Goal: Communication & Community: Share content

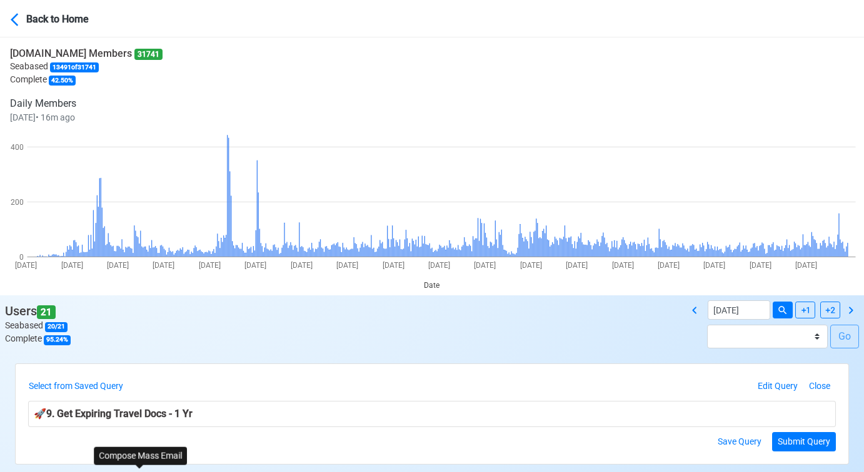
scroll to position [208, 0]
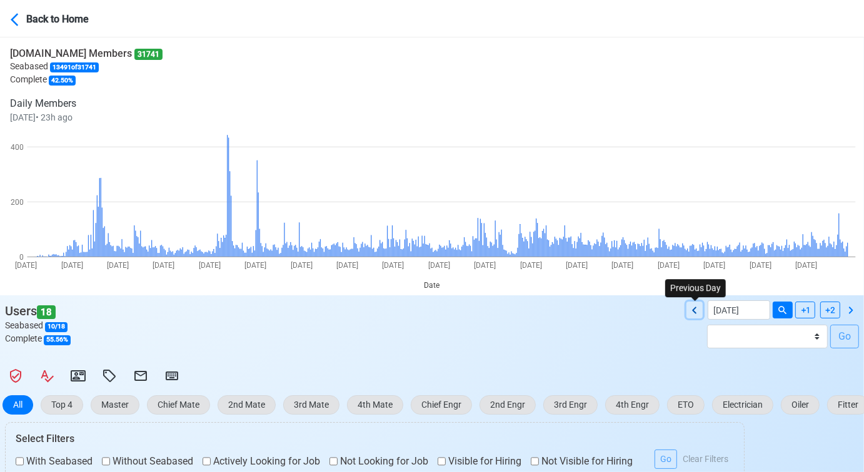
click at [695, 309] on icon at bounding box center [694, 310] width 15 height 15
type input "09/24/2025"
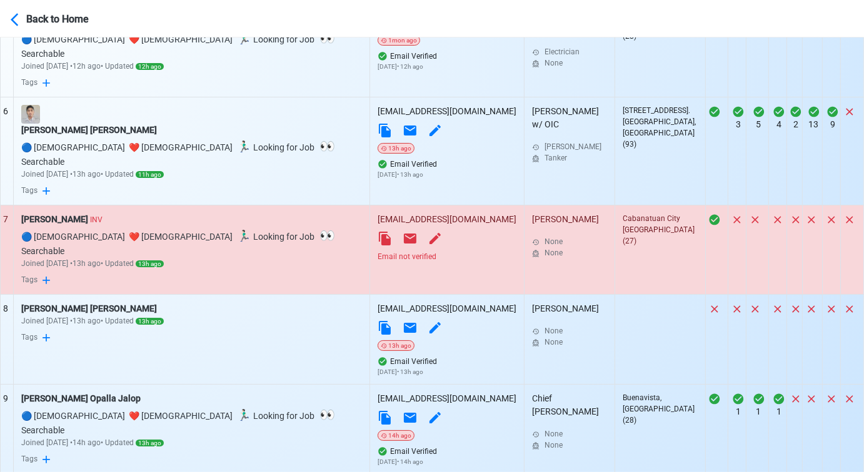
scroll to position [1085, 0]
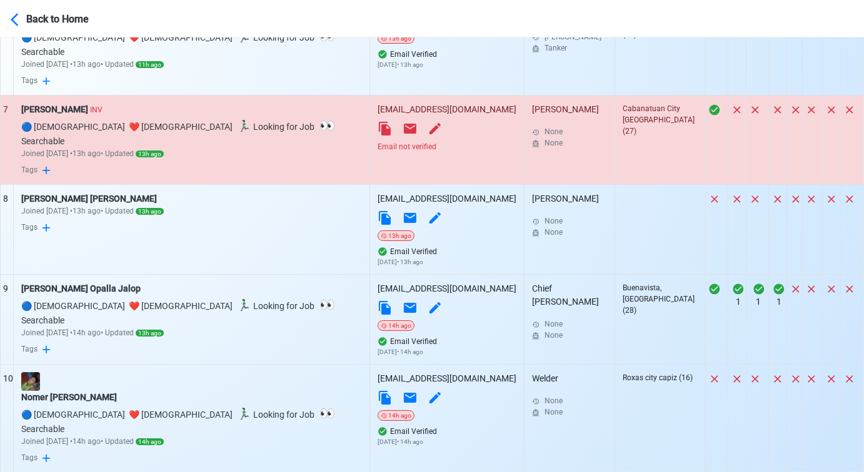
drag, startPoint x: 349, startPoint y: 428, endPoint x: 345, endPoint y: 421, distance: 8.7
select select "100"
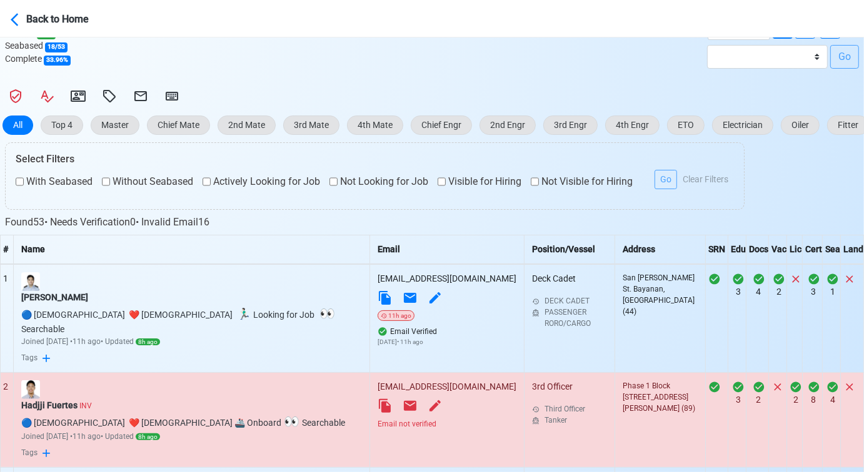
scroll to position [416, 0]
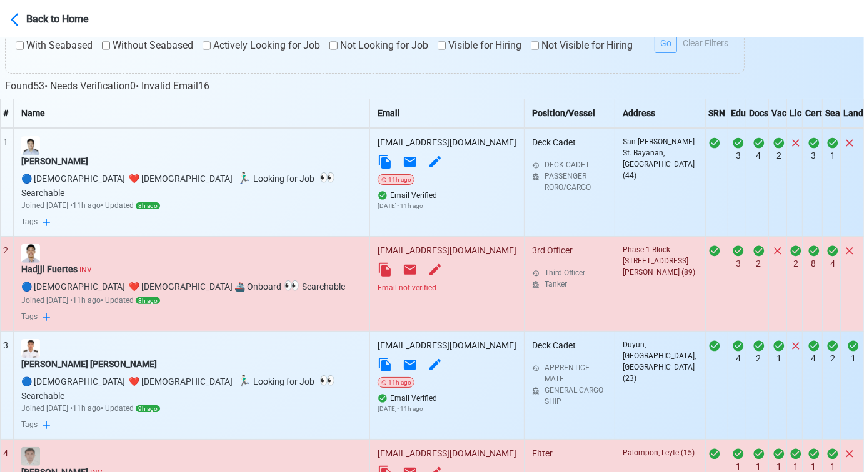
click at [377, 282] on div "Email not verified" at bounding box center [446, 287] width 139 height 11
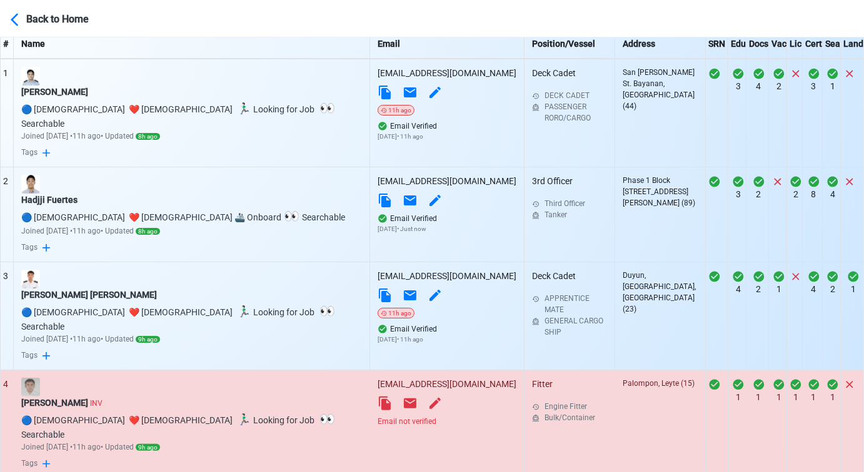
scroll to position [625, 0]
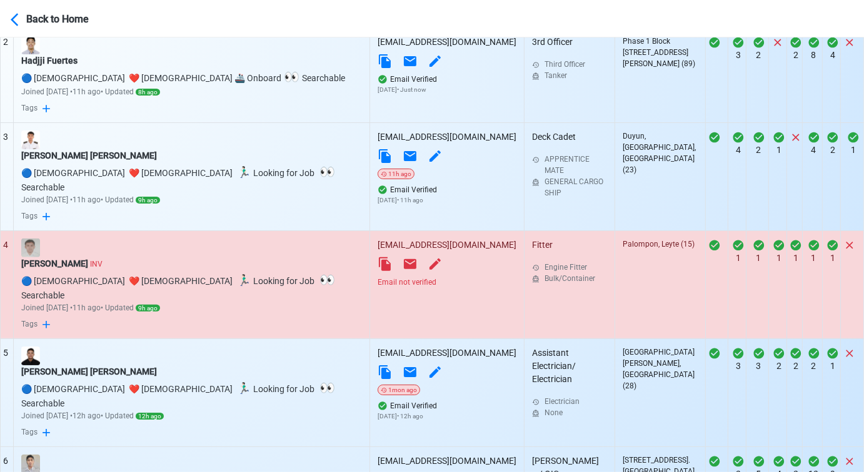
click at [391, 277] on div "Email not verified" at bounding box center [446, 282] width 139 height 11
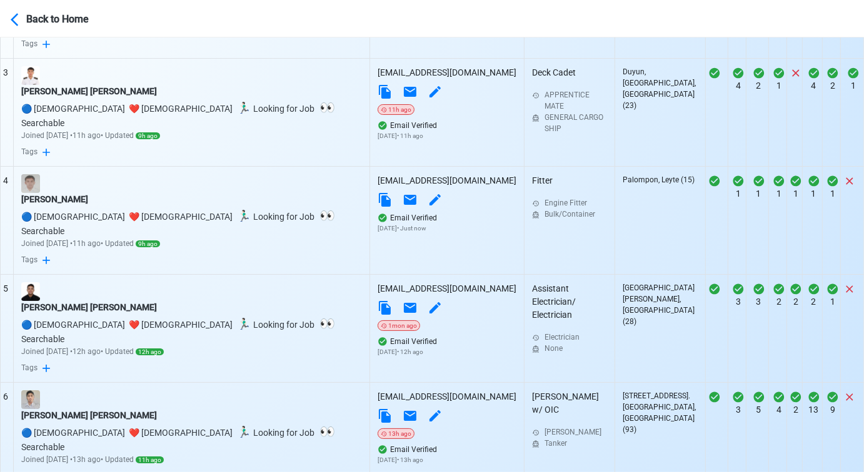
scroll to position [833, 0]
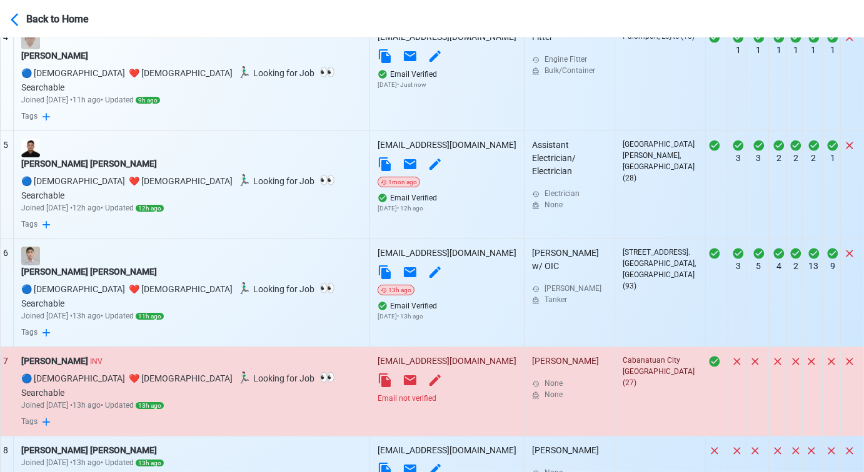
click at [384, 393] on div "Email not verified" at bounding box center [446, 398] width 139 height 11
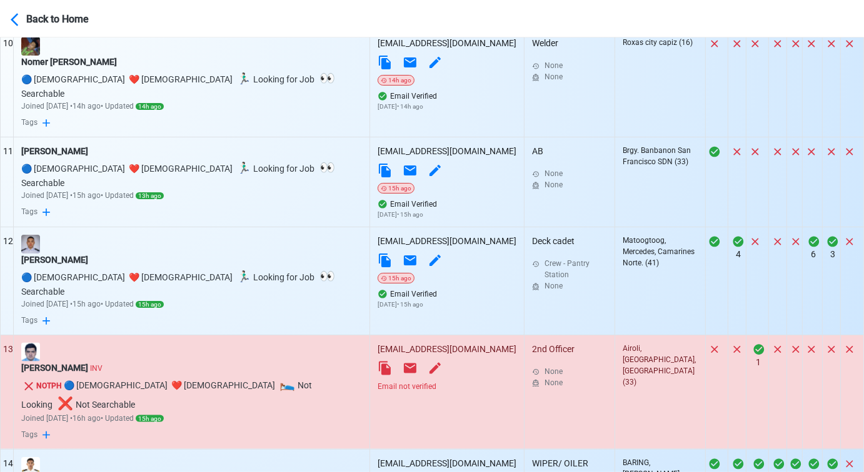
scroll to position [1458, 0]
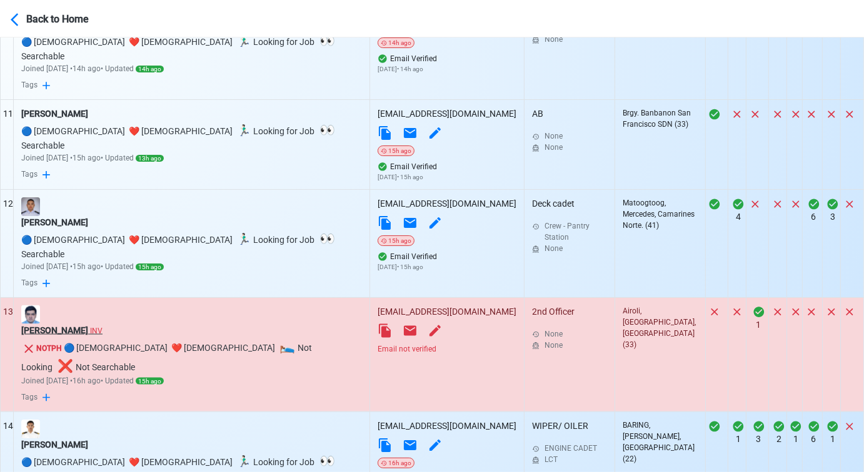
click at [60, 324] on div "Protyay Basu INV" at bounding box center [191, 330] width 341 height 13
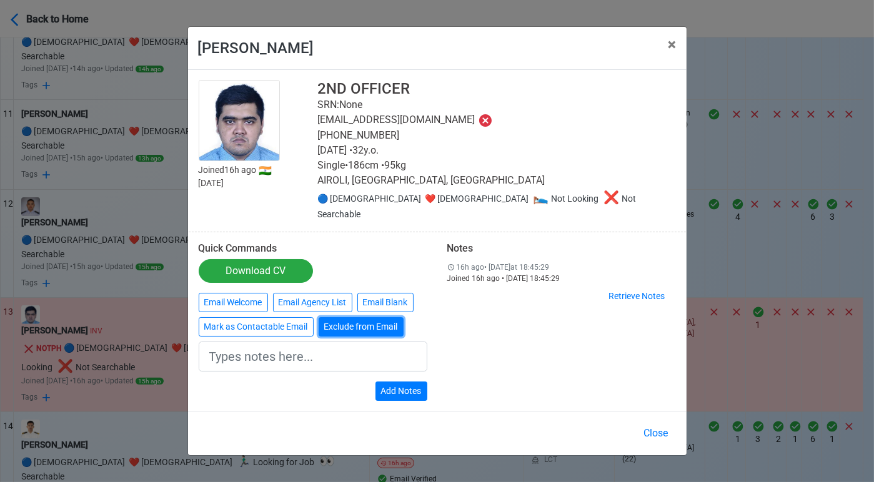
click at [355, 321] on button "Exclude from Email" at bounding box center [361, 326] width 85 height 19
type input "Exclude from Email"
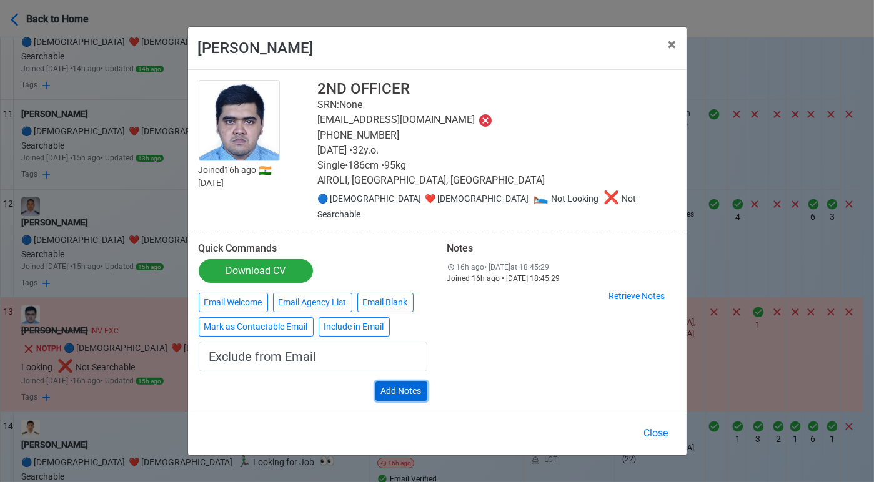
click at [411, 384] on button "Add Notes" at bounding box center [402, 391] width 52 height 19
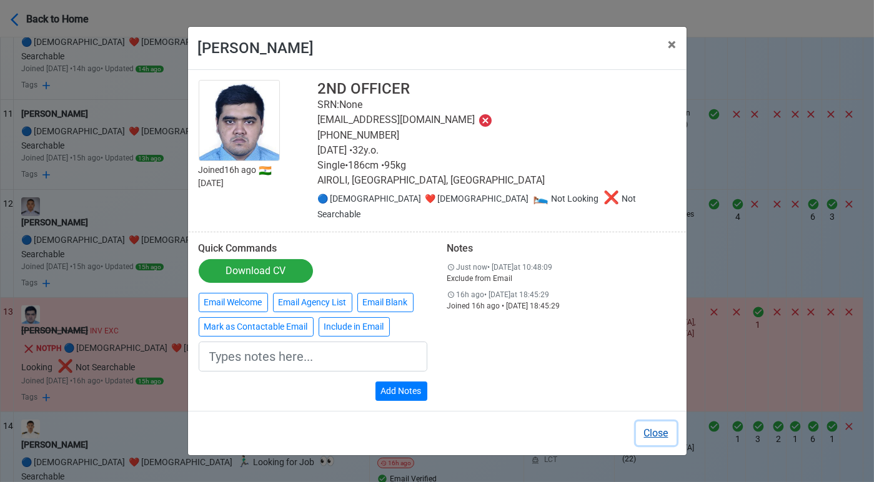
click at [667, 425] on button "Close" at bounding box center [656, 434] width 41 height 24
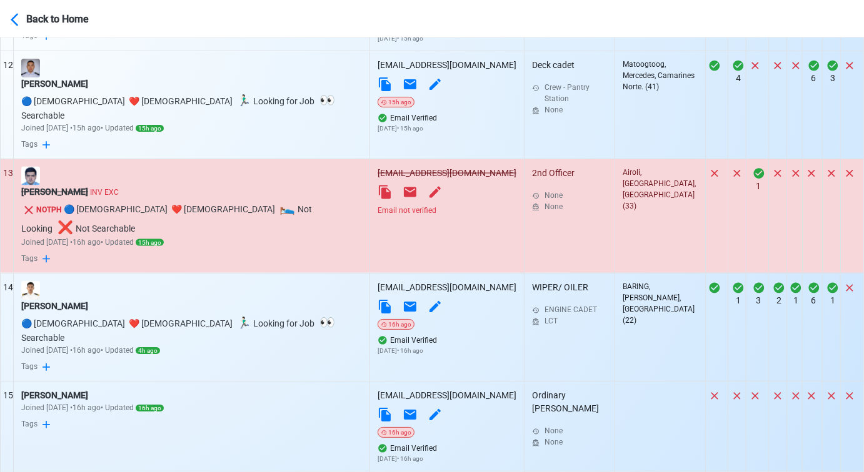
scroll to position [1735, 0]
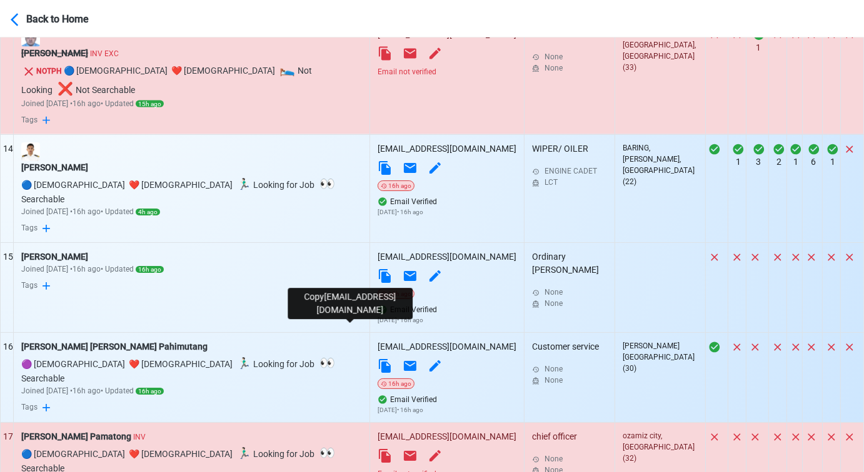
click at [377, 449] on icon at bounding box center [384, 456] width 15 height 15
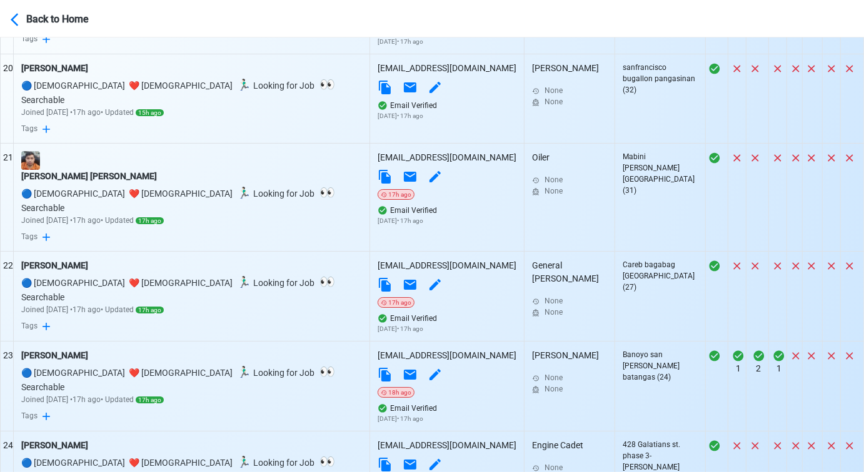
scroll to position [2499, 0]
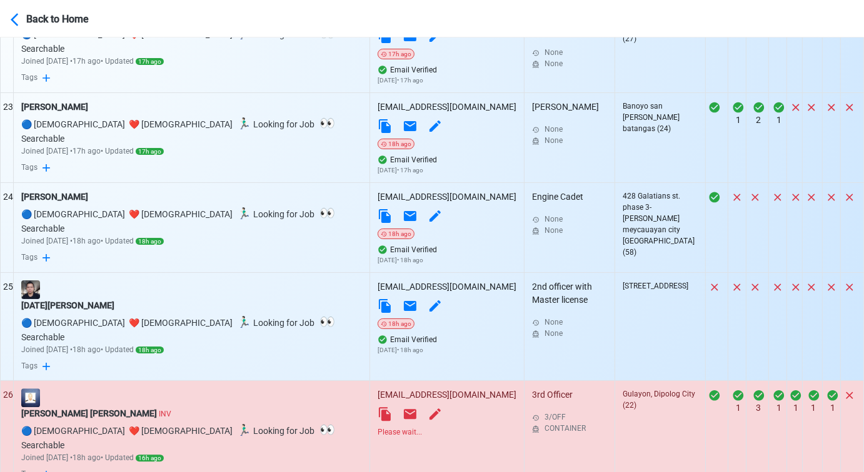
scroll to position [2638, 0]
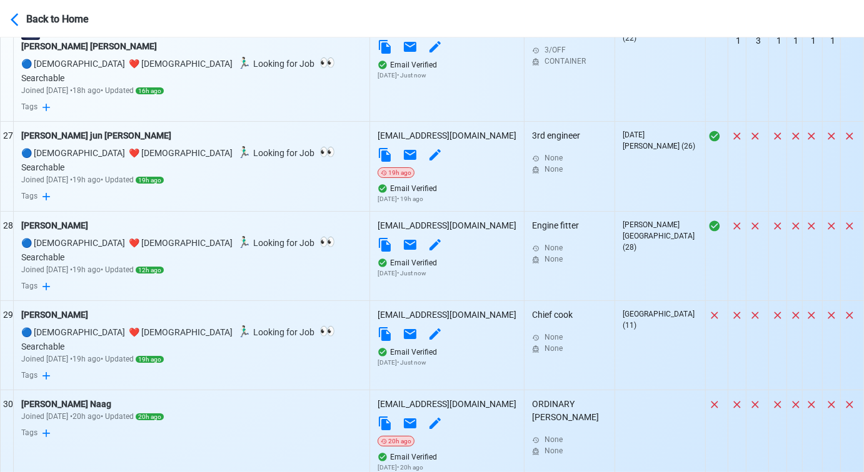
scroll to position [3054, 0]
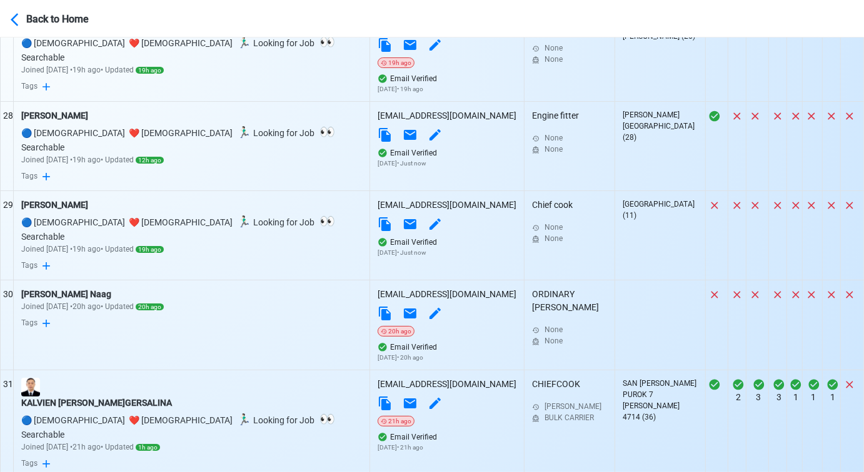
scroll to position [3124, 0]
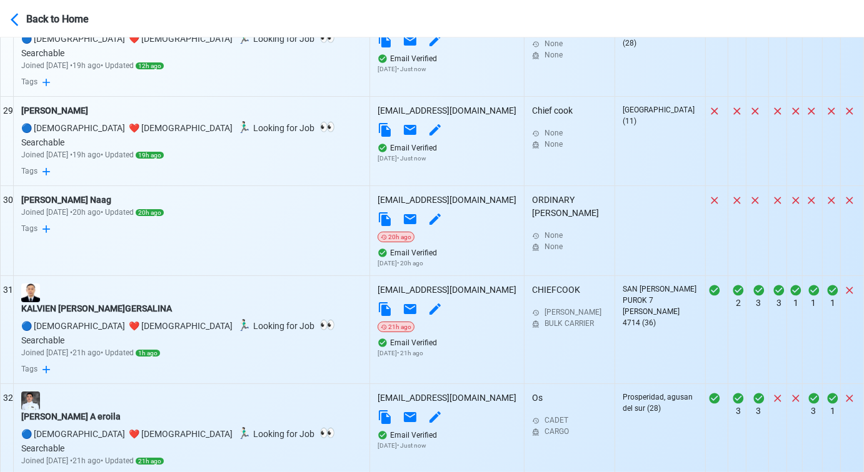
scroll to position [3263, 0]
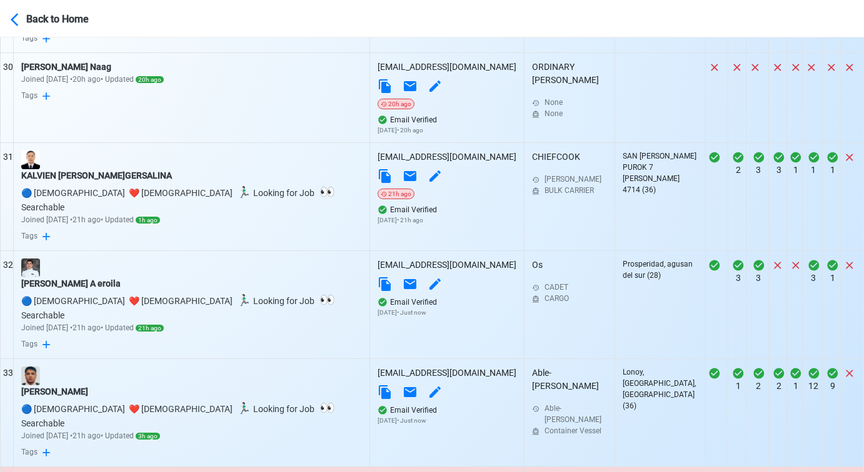
scroll to position [3402, 0]
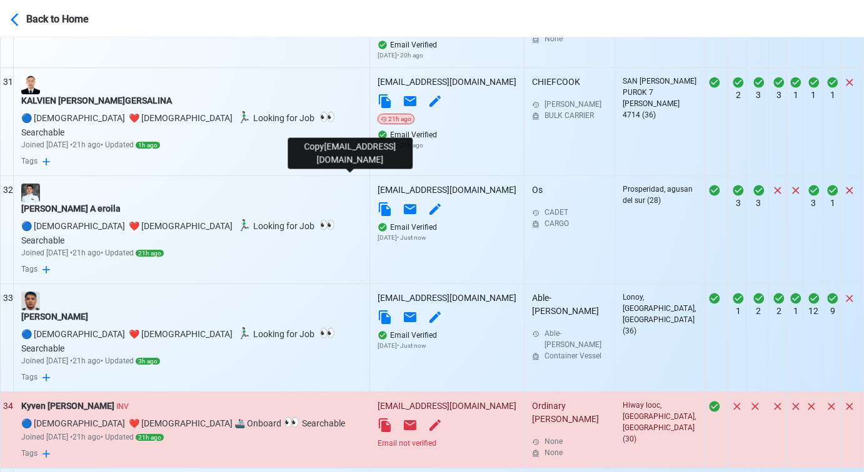
click at [377, 418] on icon at bounding box center [384, 425] width 15 height 15
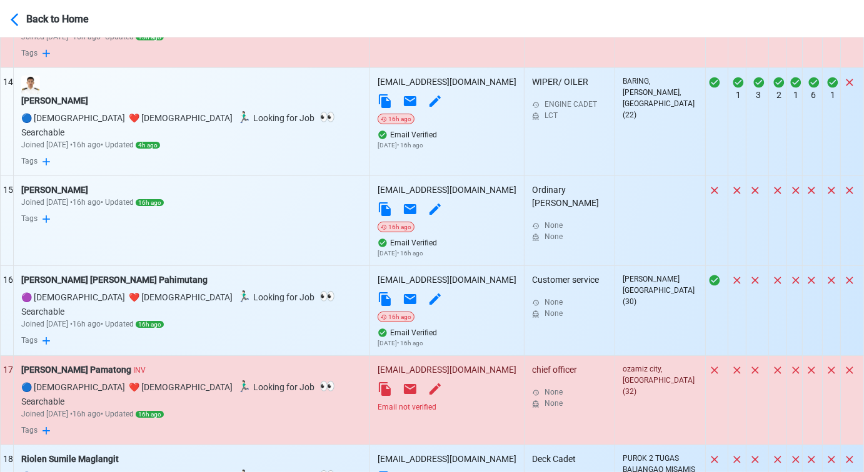
scroll to position [1805, 0]
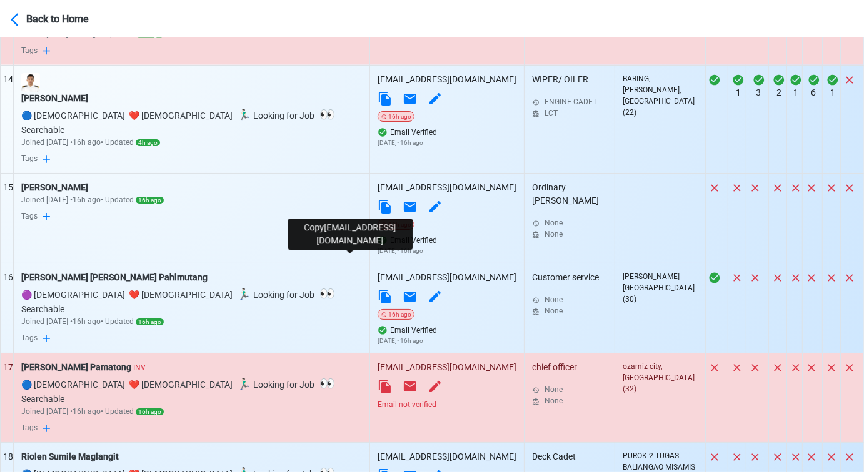
click at [379, 380] on icon at bounding box center [385, 387] width 12 height 14
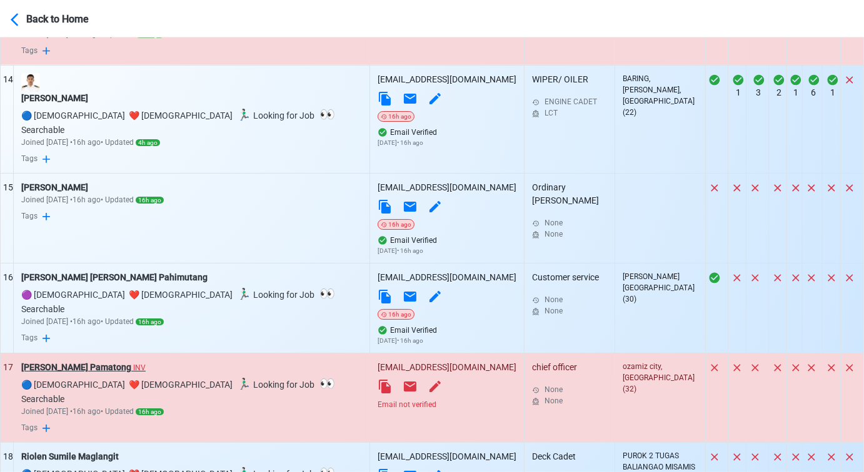
click at [92, 361] on div "Hardy June Pamatong INV" at bounding box center [191, 367] width 341 height 13
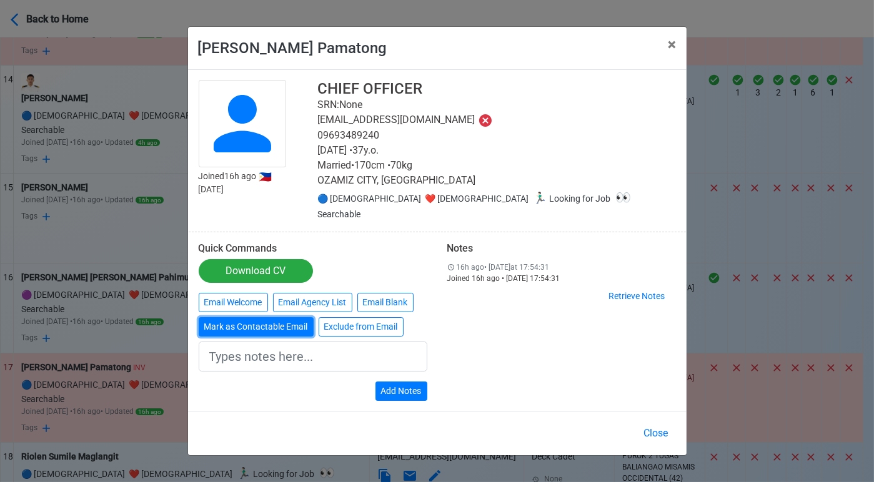
click at [240, 317] on button "Mark as Contactable Email" at bounding box center [256, 326] width 115 height 19
type input "Marked as Contactable email"
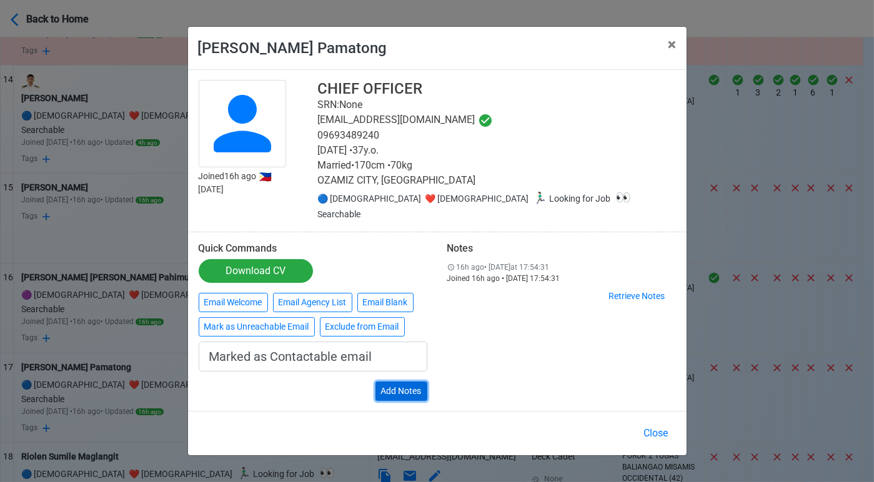
click at [399, 384] on button "Add Notes" at bounding box center [402, 391] width 52 height 19
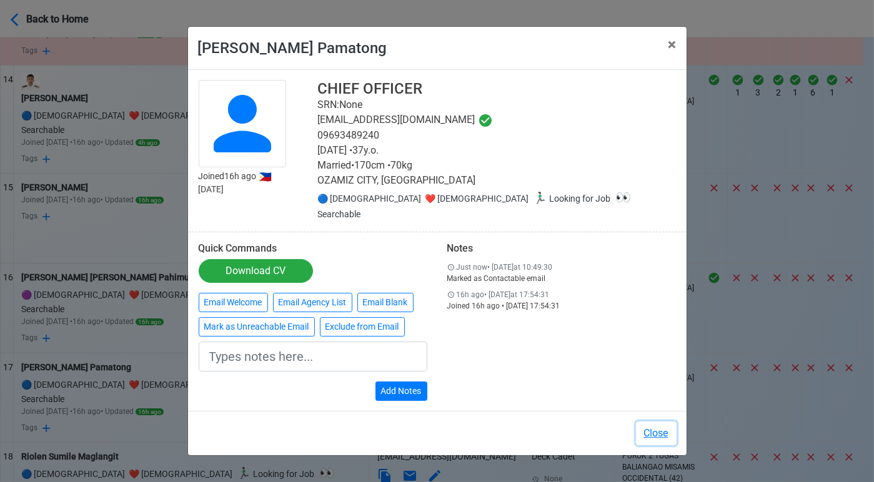
click at [654, 426] on button "Close" at bounding box center [656, 434] width 41 height 24
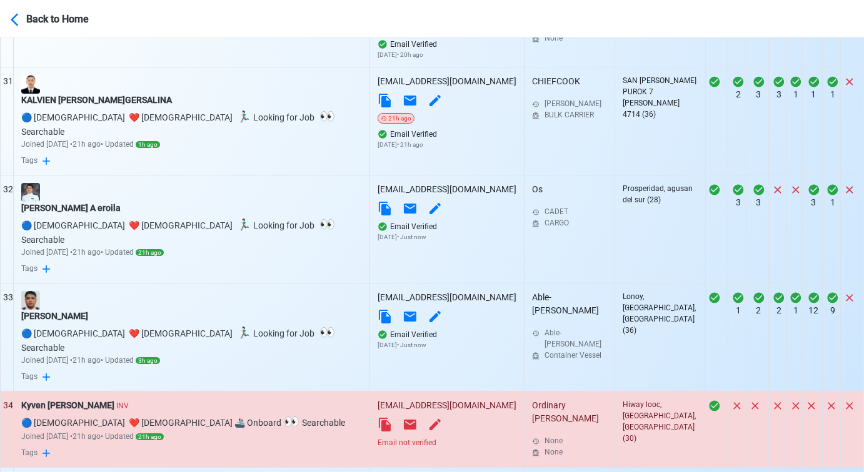
scroll to position [3402, 0]
click at [47, 400] on div "Kyven N. Aton INV" at bounding box center [191, 406] width 341 height 13
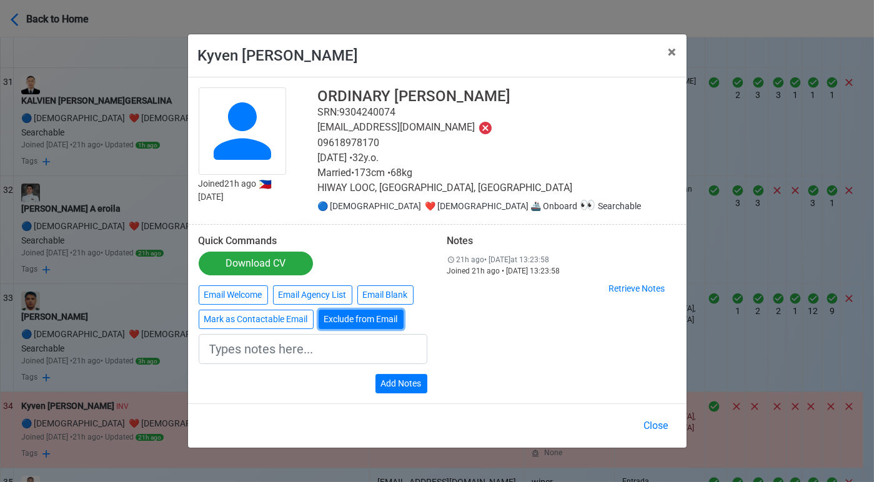
click at [355, 322] on button "Exclude from Email" at bounding box center [361, 319] width 85 height 19
type input "Exclude from Email"
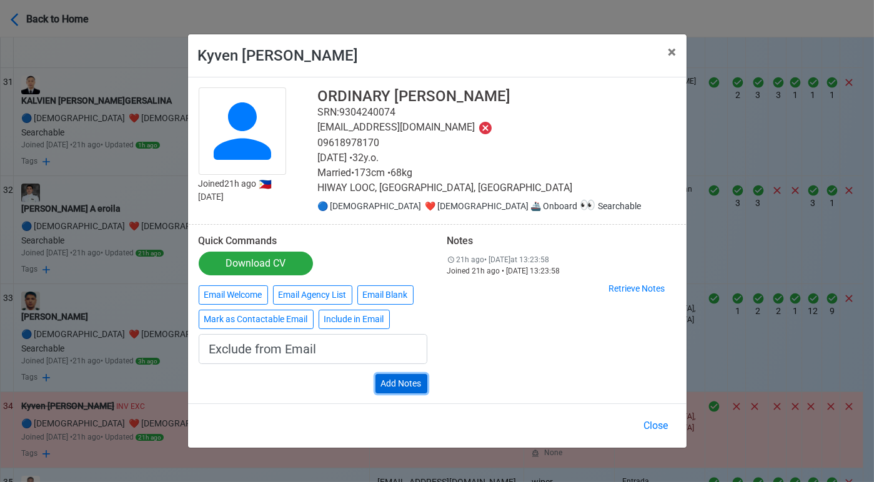
click at [401, 377] on button "Add Notes" at bounding box center [402, 383] width 52 height 19
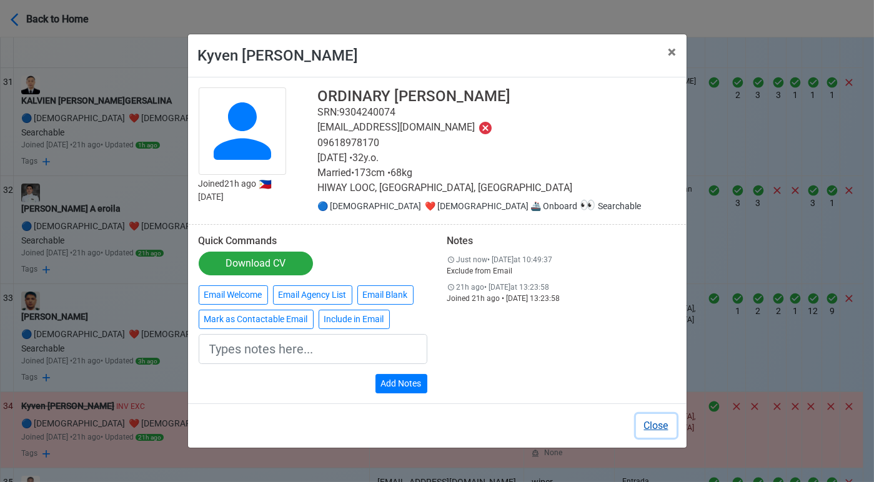
click at [670, 429] on button "Close" at bounding box center [656, 426] width 41 height 24
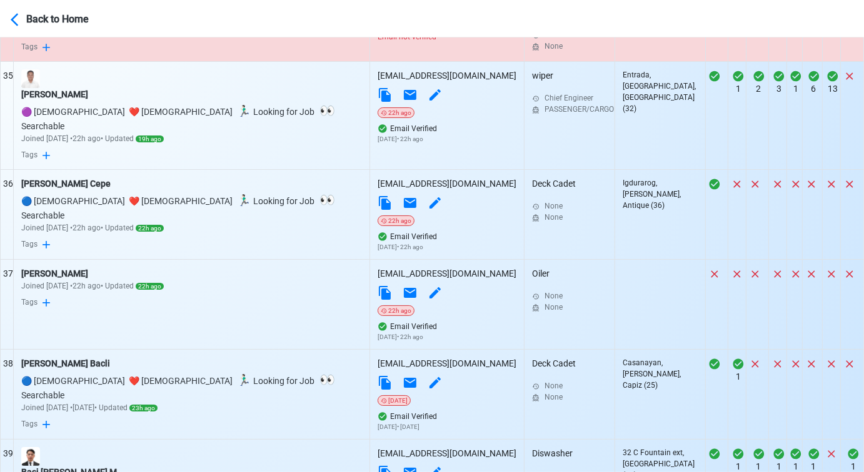
scroll to position [3888, 0]
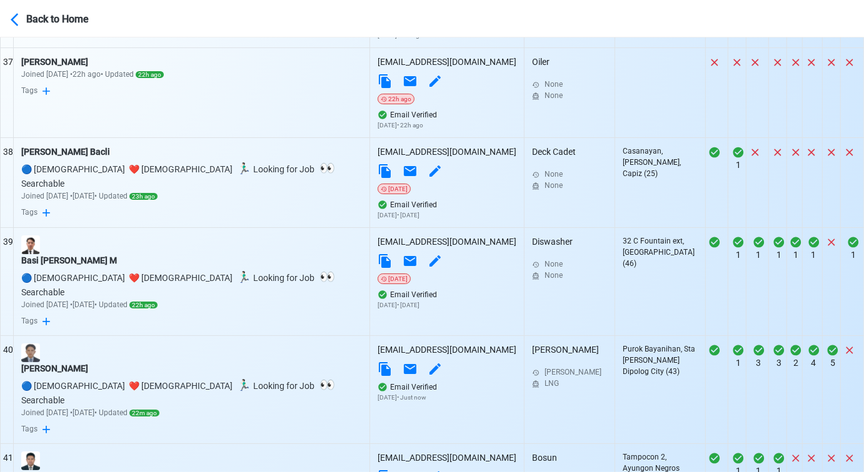
scroll to position [4096, 0]
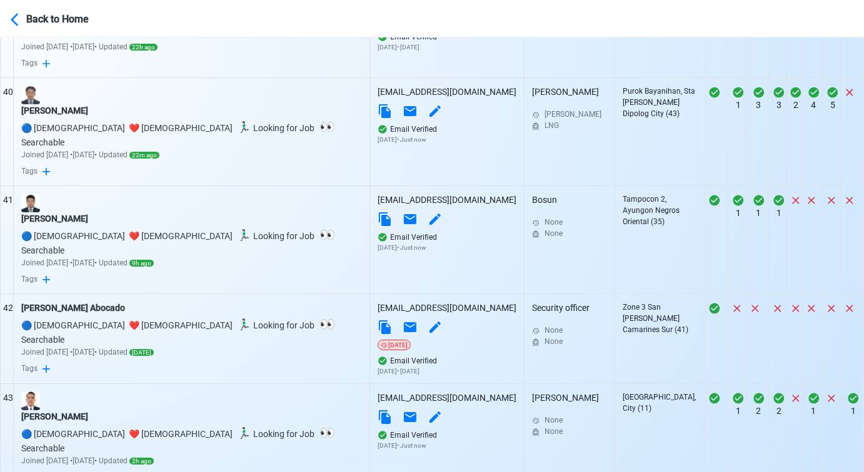
scroll to position [4304, 0]
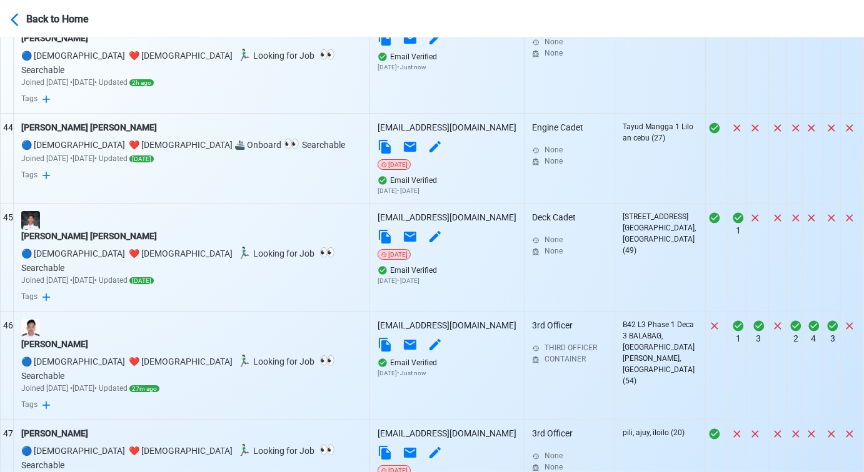
scroll to position [4790, 0]
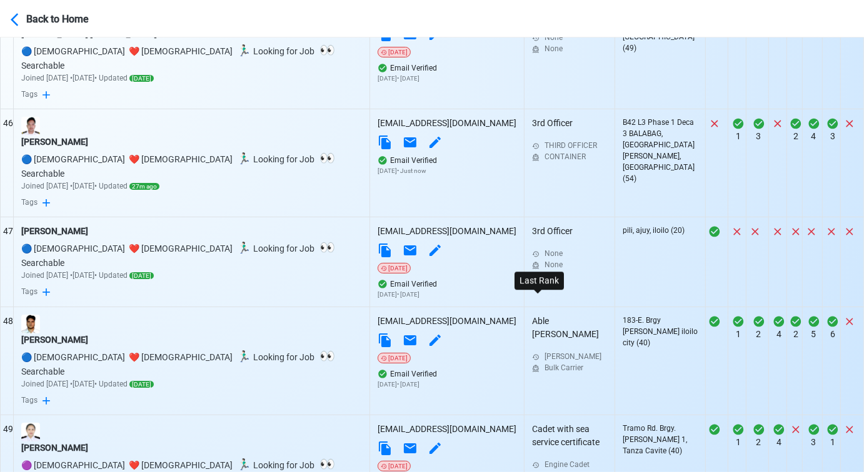
scroll to position [4986, 0]
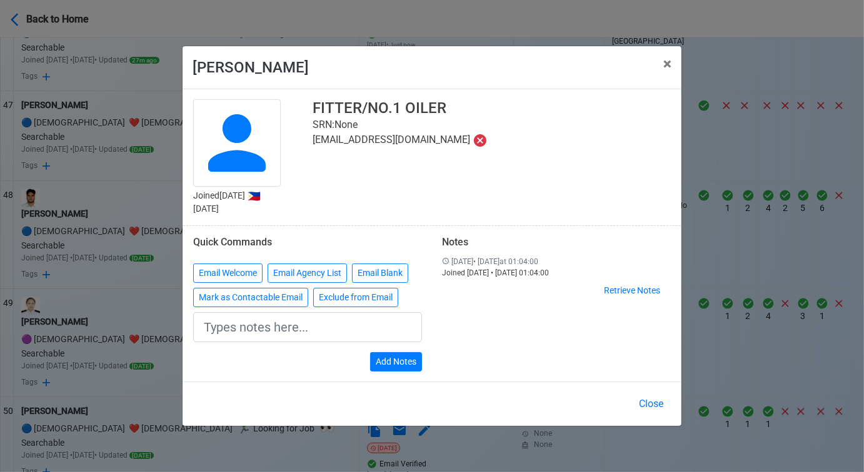
scroll to position [4975, 0]
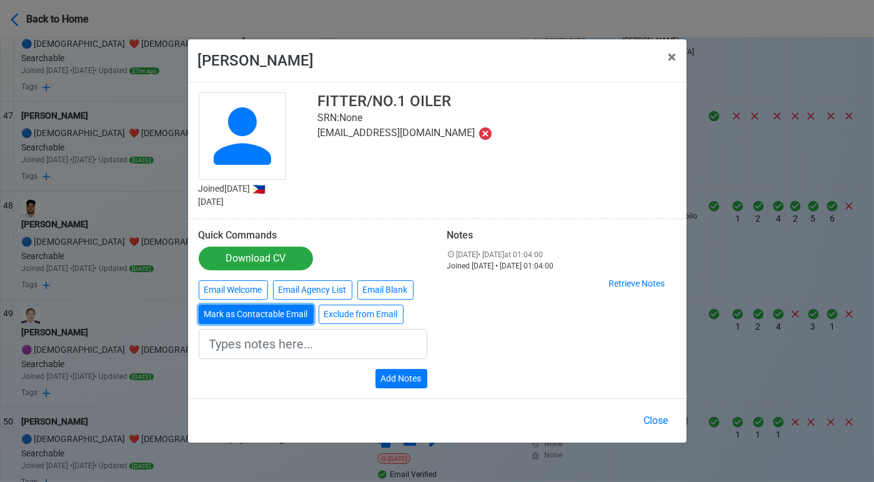
click at [284, 314] on button "Mark as Contactable Email" at bounding box center [256, 314] width 115 height 19
type input "Marked as Contactable email"
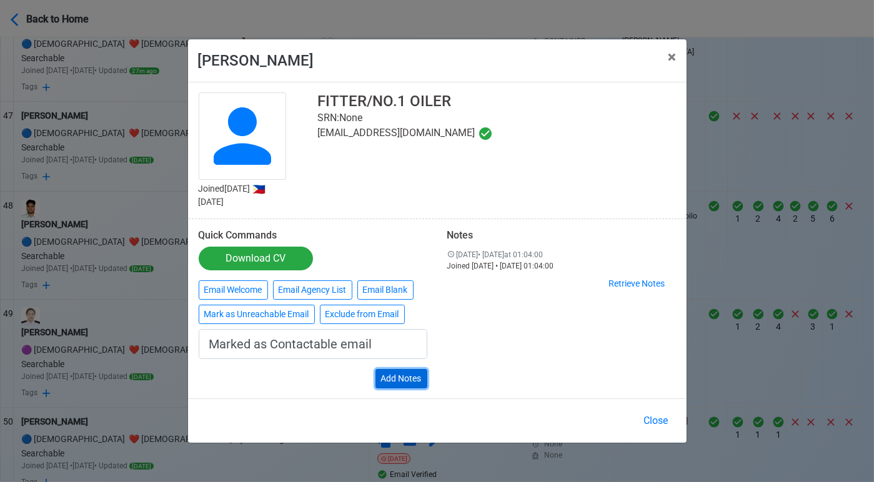
click at [401, 373] on button "Add Notes" at bounding box center [402, 378] width 52 height 19
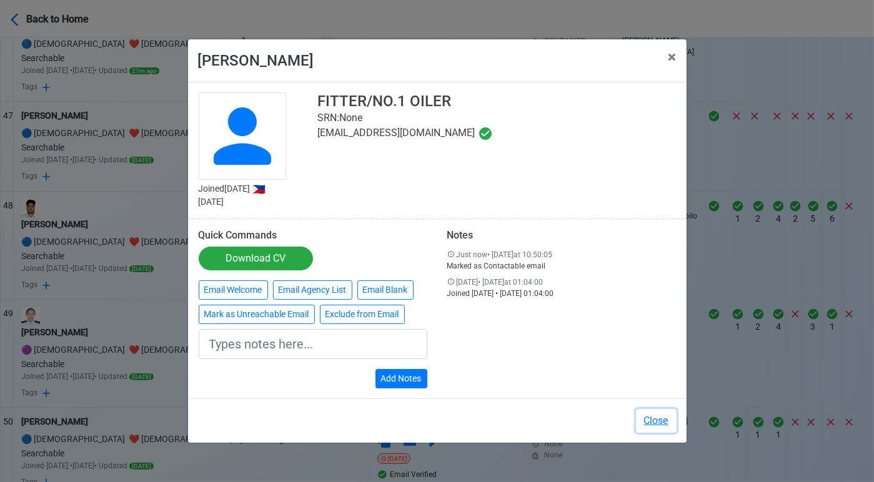
drag, startPoint x: 660, startPoint y: 415, endPoint x: 631, endPoint y: 411, distance: 29.0
click at [660, 415] on button "Close" at bounding box center [656, 421] width 41 height 24
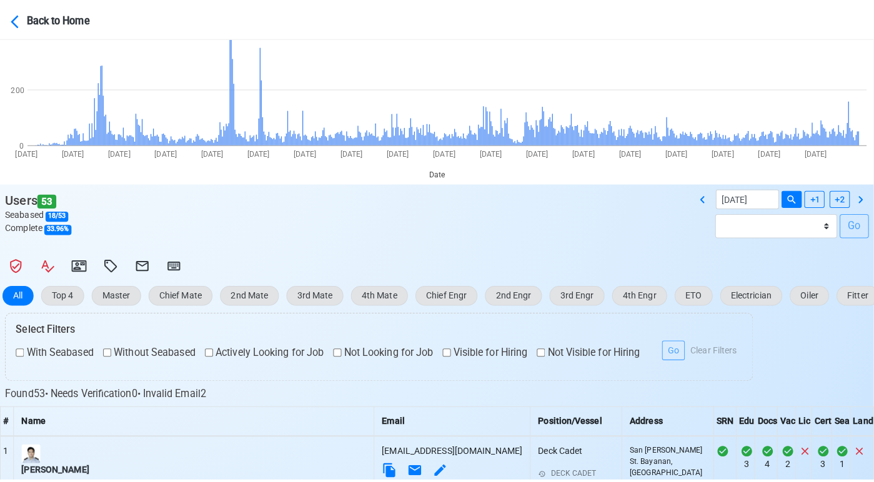
scroll to position [0, 0]
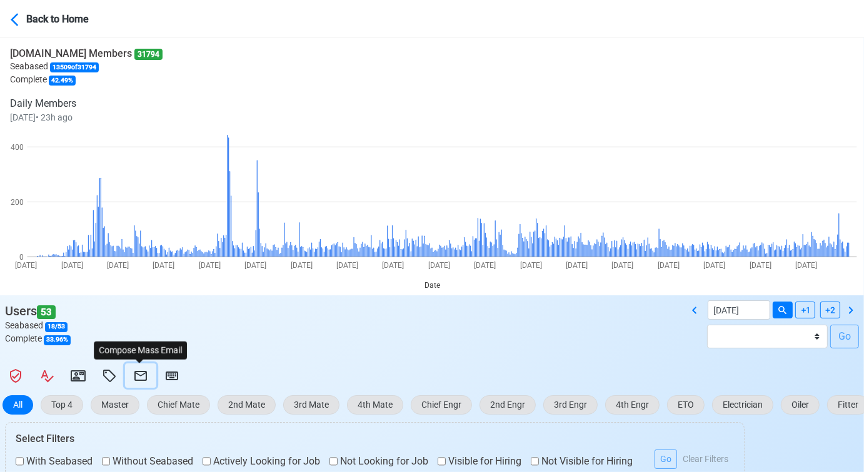
click at [136, 377] on icon at bounding box center [140, 376] width 15 height 15
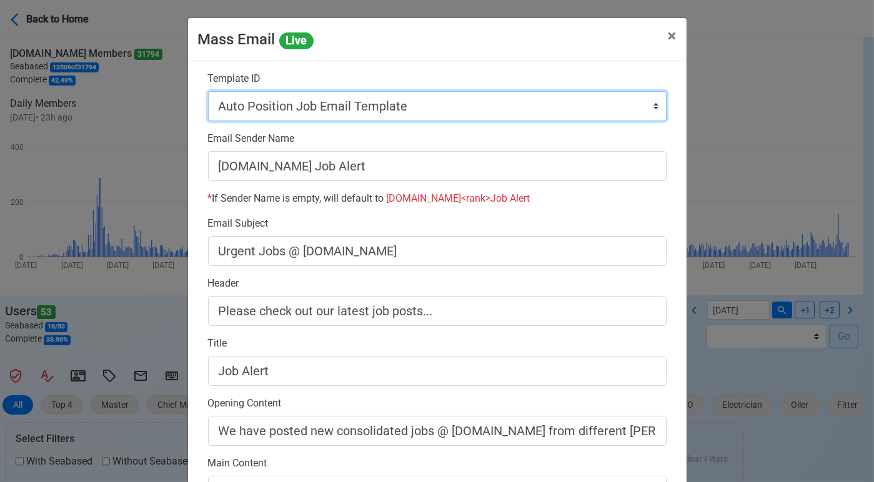
click at [390, 106] on select "Auto Position Job Email Template Incomplete CV Email Template ETO/ETR Job Email…" at bounding box center [437, 106] width 459 height 30
select select "d-0c193ece46b24c5dbce89cdb3e751472"
click at [208, 91] on select "Auto Position Job Email Template Incomplete CV Email Template ETO/ETR Job Email…" at bounding box center [437, 106] width 459 height 30
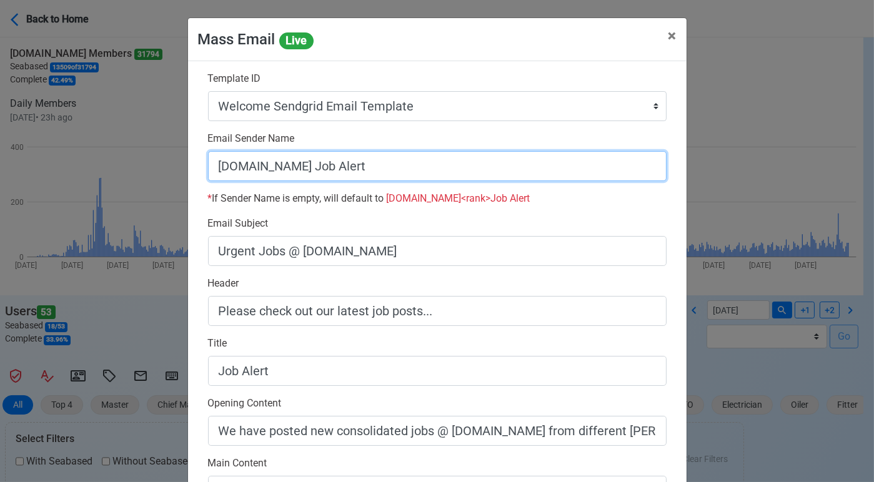
drag, startPoint x: 296, startPoint y: 163, endPoint x: 469, endPoint y: 162, distance: 173.1
click at [473, 164] on input "SeamanBio.PH Job Alert" at bounding box center [437, 166] width 459 height 30
click at [208, 165] on input "[DOMAIN_NAME]" at bounding box center [437, 166] width 459 height 30
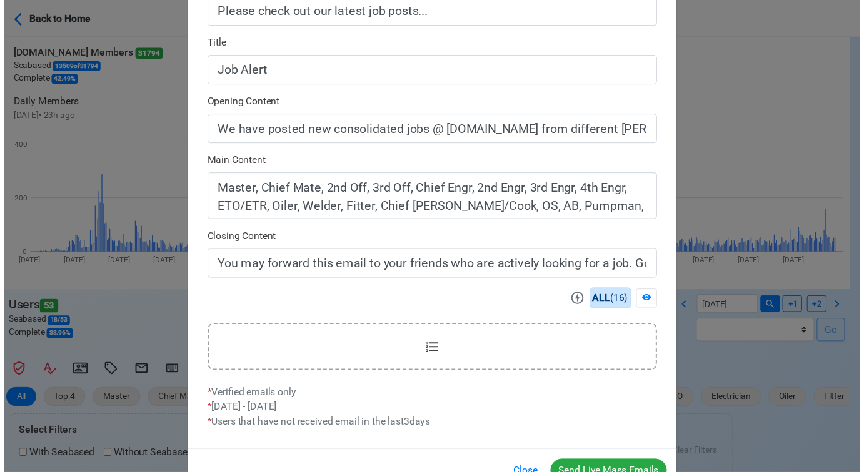
scroll to position [337, 0]
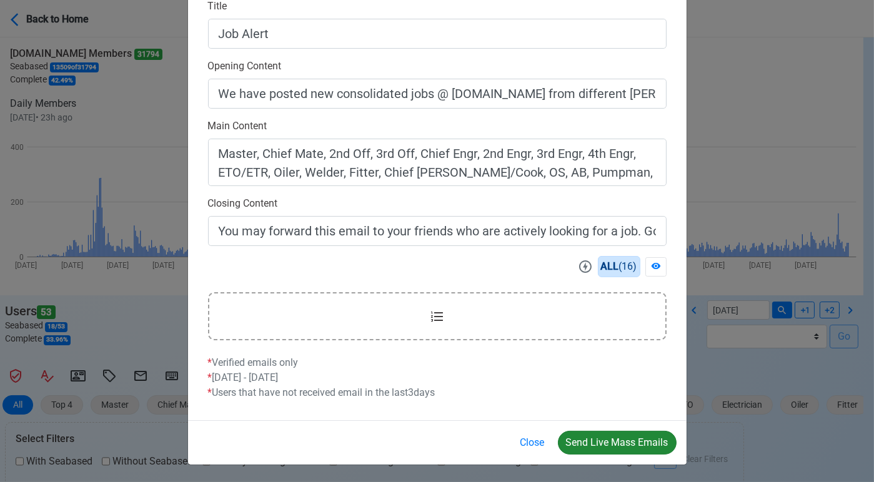
type input "Welcome to SeamanBio.PH"
click at [600, 439] on button "Send Live Mass Emails" at bounding box center [617, 443] width 119 height 24
click at [531, 444] on button "Close" at bounding box center [532, 443] width 41 height 24
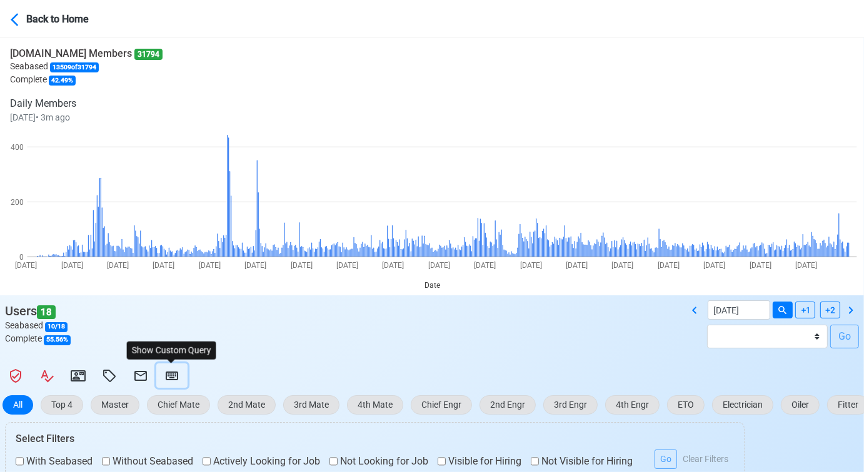
click at [161, 378] on button at bounding box center [171, 376] width 31 height 24
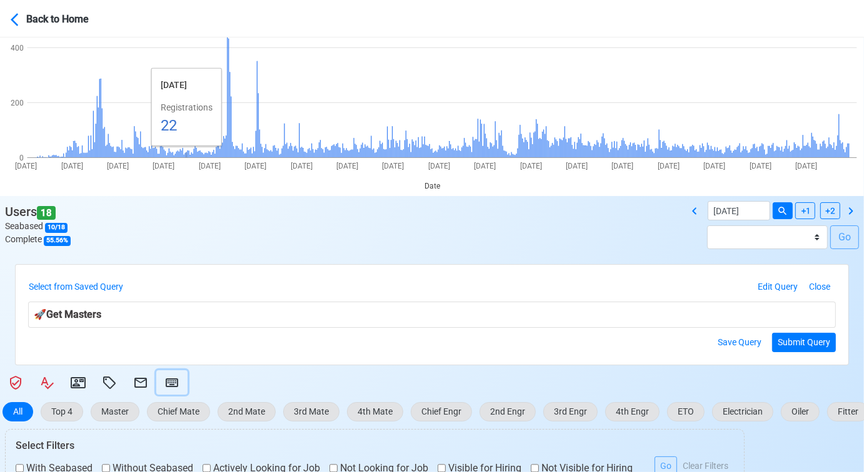
scroll to position [139, 0]
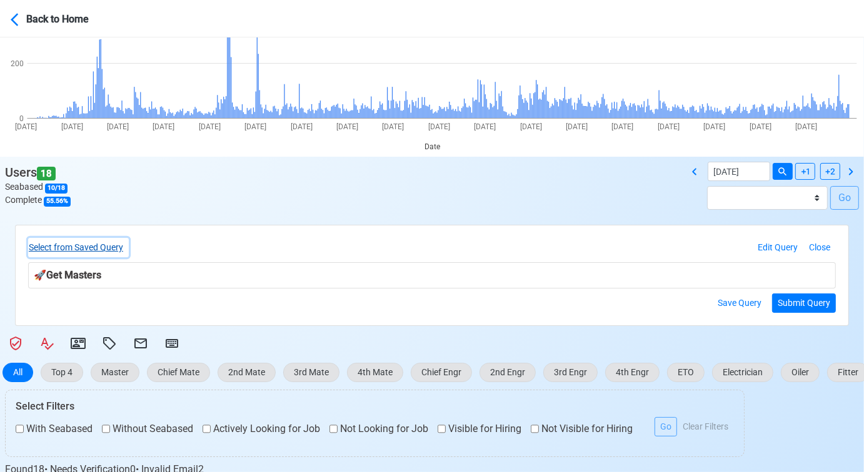
click at [116, 247] on button "Select from Saved Query" at bounding box center [78, 247] width 101 height 19
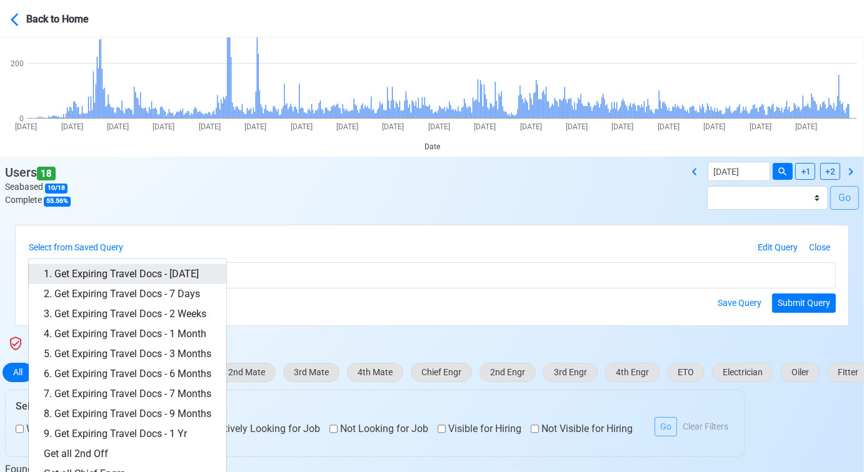
click at [186, 279] on link "1. Get Expiring Travel Docs - Today" at bounding box center [127, 274] width 197 height 20
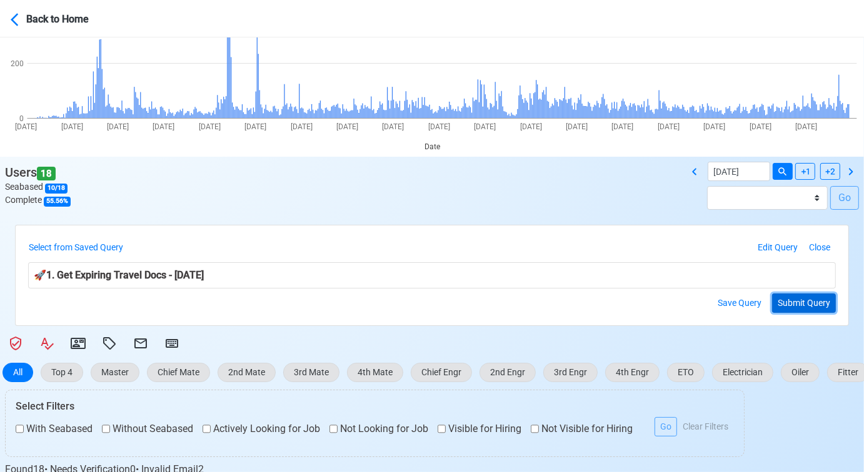
click at [824, 305] on button "Submit Query" at bounding box center [804, 303] width 64 height 19
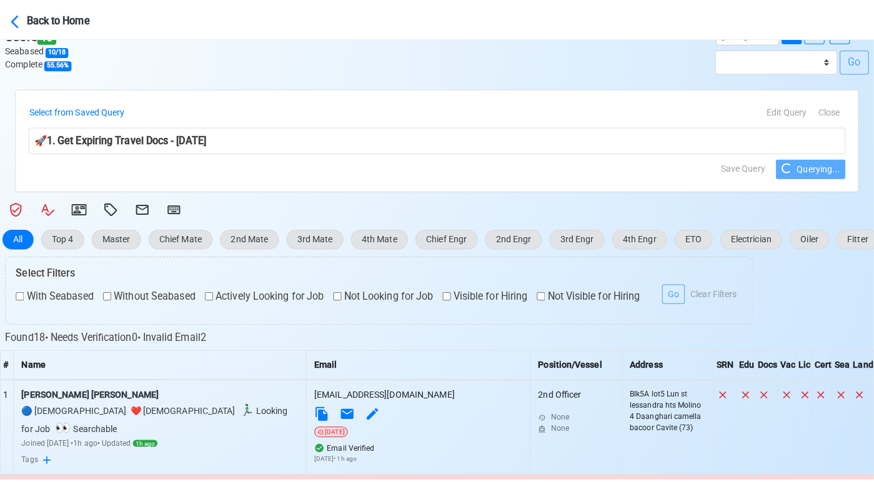
scroll to position [277, 0]
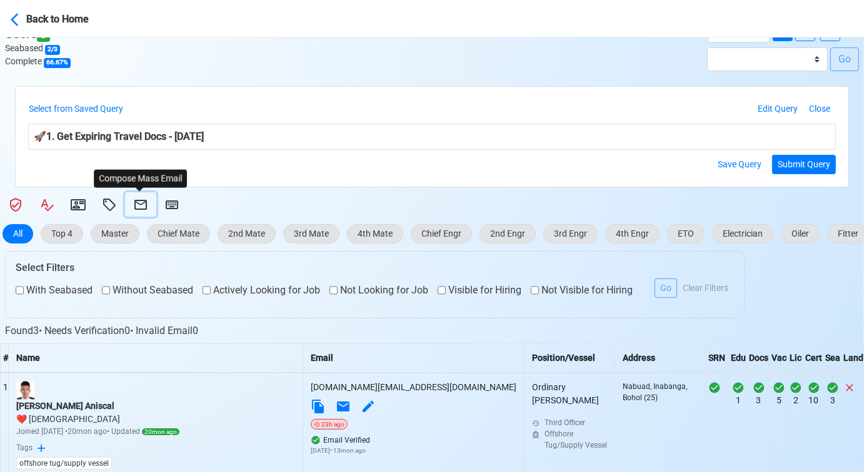
click at [139, 202] on icon at bounding box center [140, 204] width 15 height 15
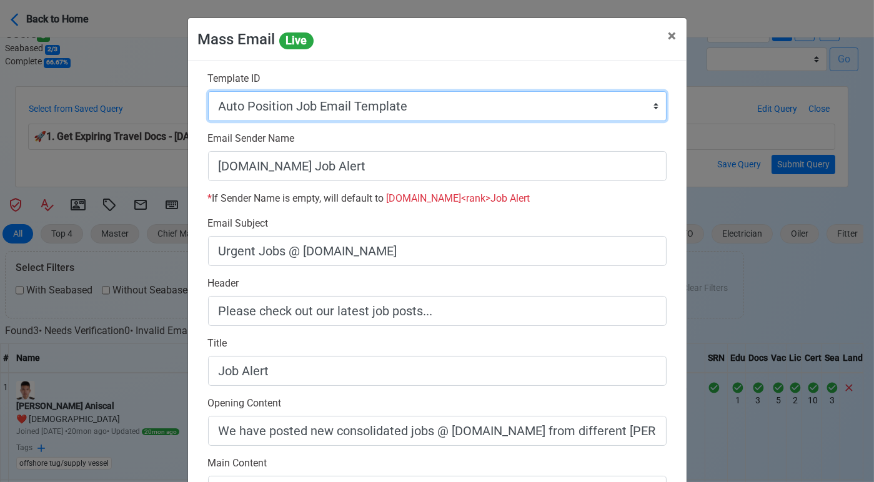
click at [425, 104] on select "Auto Position Job Email Template Incomplete CV Email Template ETO/ETR Job Email…" at bounding box center [437, 106] width 459 height 30
select select "d-3e71907ffd064a39999872a824aaf79a"
click at [208, 91] on select "Auto Position Job Email Template Incomplete CV Email Template ETO/ETR Job Email…" at bounding box center [437, 106] width 459 height 30
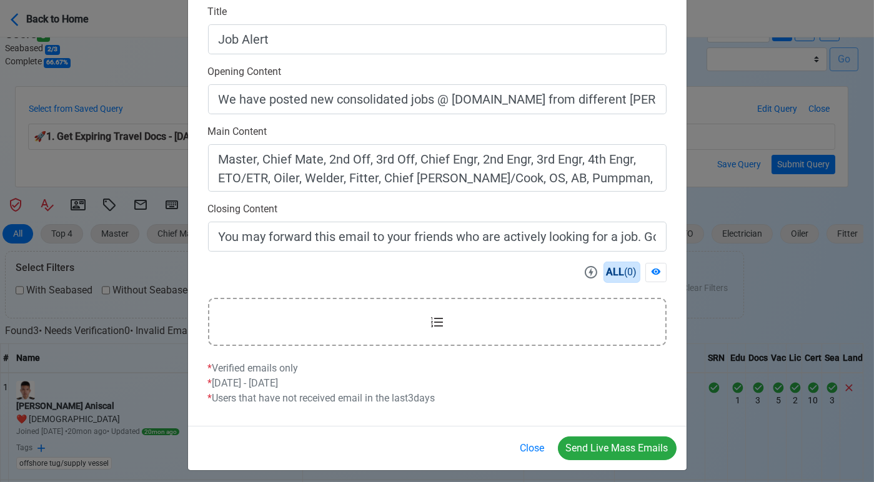
scroll to position [337, 0]
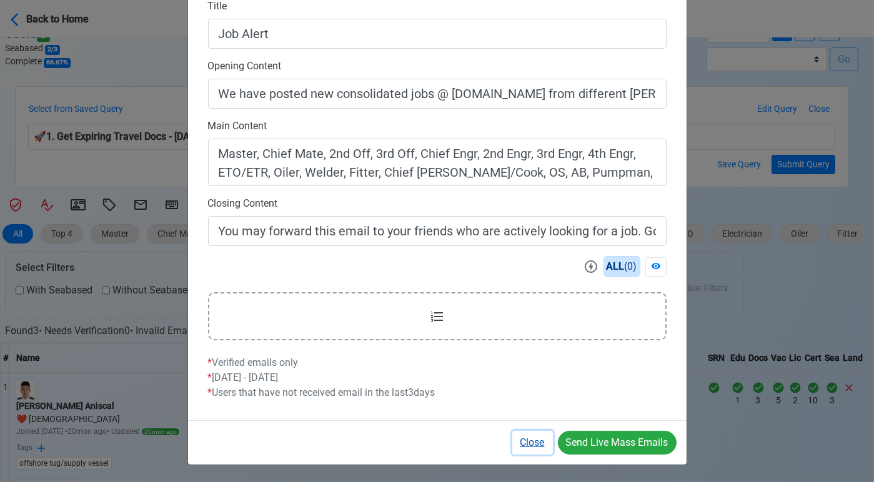
click at [532, 436] on button "Close" at bounding box center [532, 443] width 41 height 24
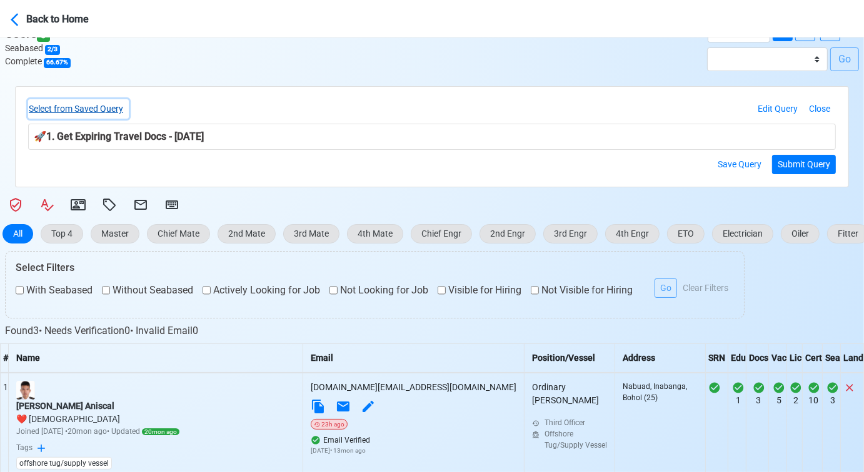
click at [111, 109] on button "Select from Saved Query" at bounding box center [78, 108] width 101 height 19
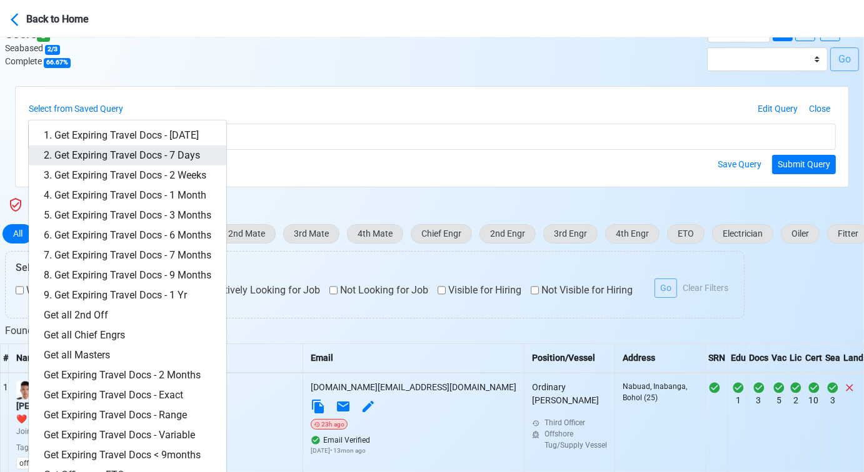
click at [148, 151] on link "2. Get Expiring Travel Docs - 7 Days" at bounding box center [127, 156] width 197 height 20
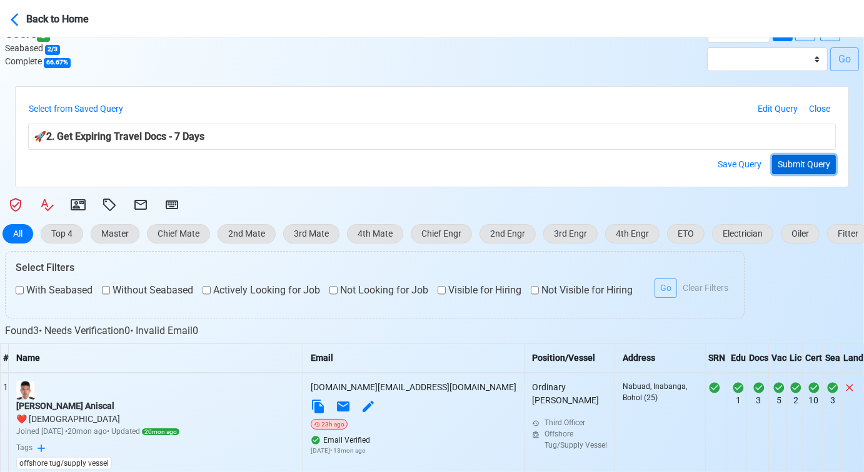
click at [790, 169] on button "Submit Query" at bounding box center [804, 164] width 64 height 19
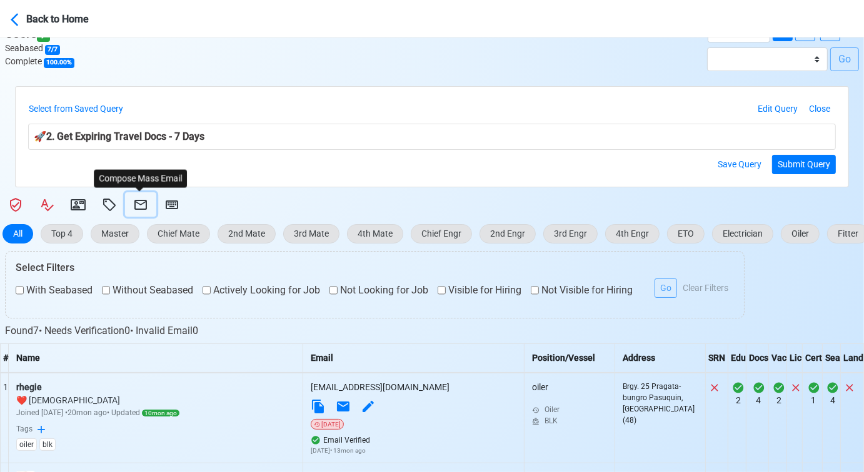
click at [140, 202] on icon at bounding box center [140, 204] width 15 height 15
select select "d-3e71907ffd064a39999872a824aaf79a"
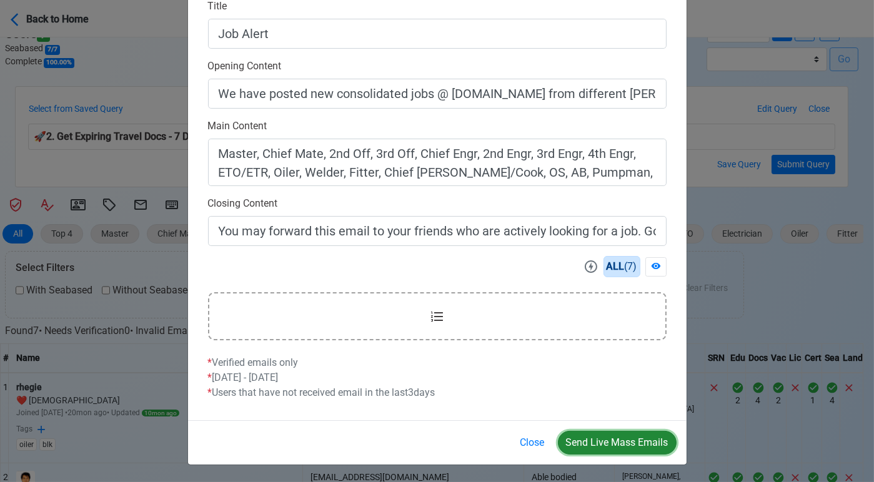
click at [611, 435] on button "Send Live Mass Emails" at bounding box center [617, 443] width 119 height 24
click at [525, 439] on button "Close" at bounding box center [532, 443] width 41 height 24
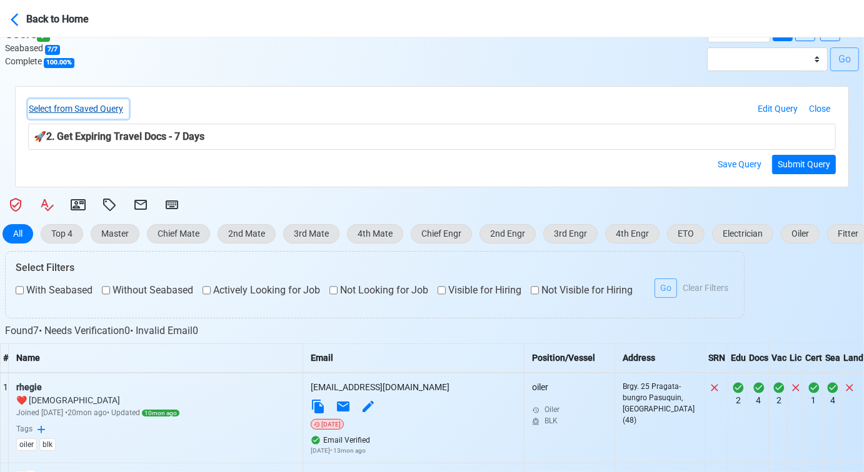
click at [117, 106] on button "Select from Saved Query" at bounding box center [78, 108] width 101 height 19
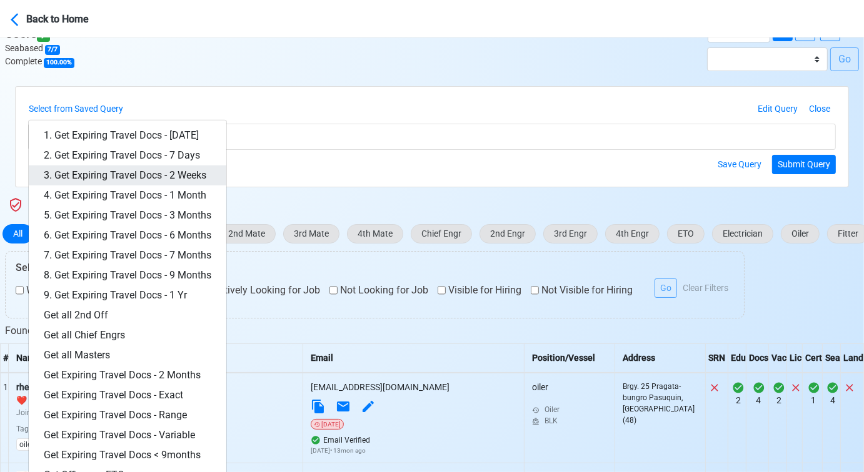
click at [179, 176] on link "3. Get Expiring Travel Docs - 2 Weeks" at bounding box center [127, 176] width 197 height 20
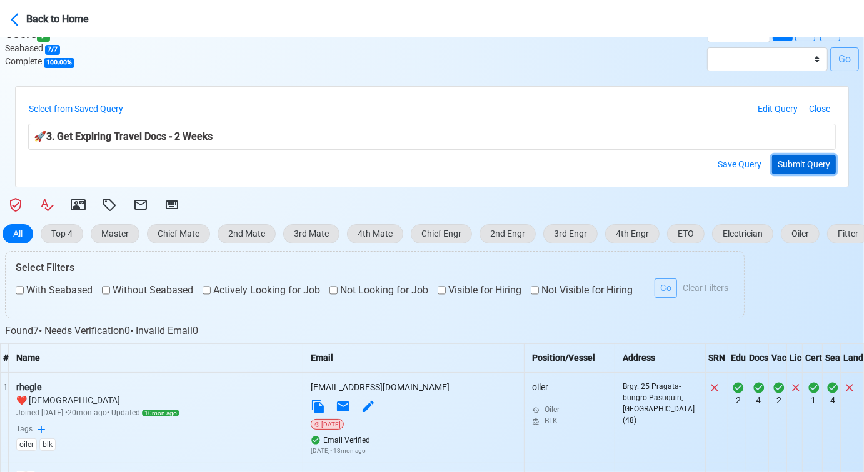
click at [789, 171] on button "Submit Query" at bounding box center [804, 164] width 64 height 19
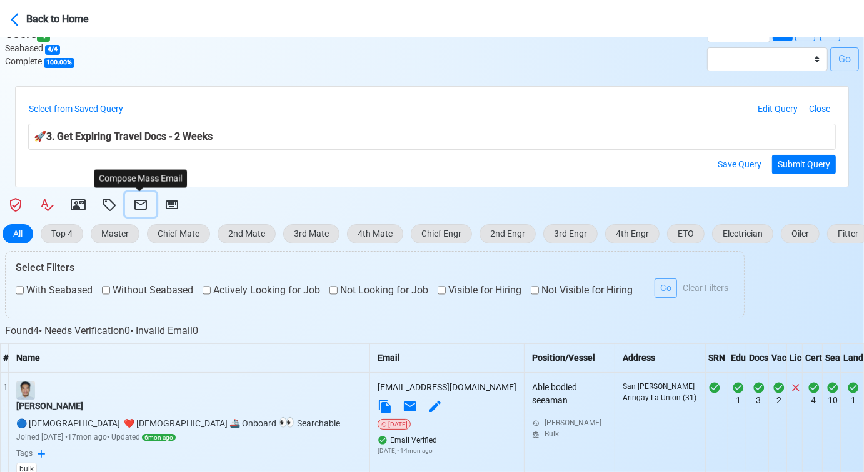
click at [126, 200] on button at bounding box center [140, 204] width 31 height 24
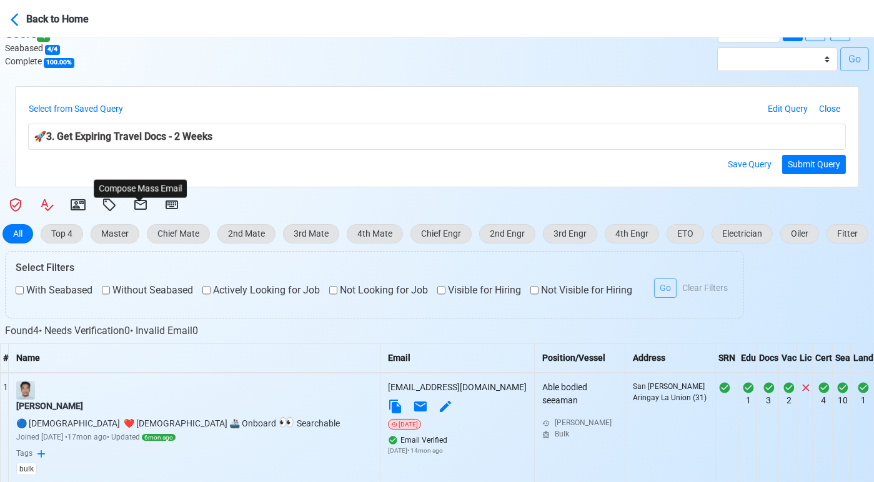
select select "d-3e71907ffd064a39999872a824aaf79a"
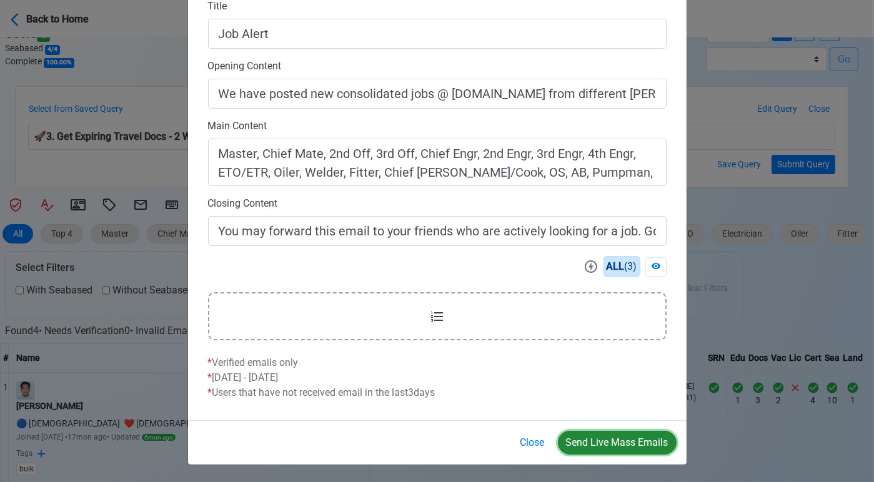
click at [606, 439] on button "Send Live Mass Emails" at bounding box center [617, 443] width 119 height 24
click at [533, 443] on button "Close" at bounding box center [532, 443] width 41 height 24
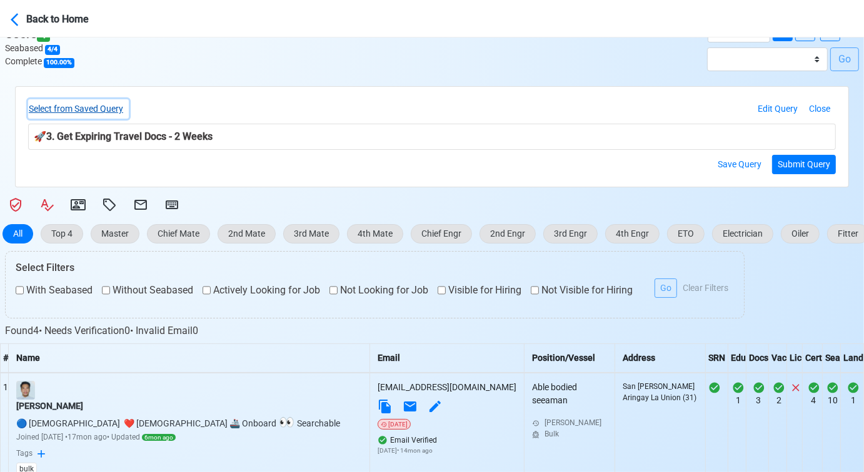
click at [119, 107] on button "Select from Saved Query" at bounding box center [78, 108] width 101 height 19
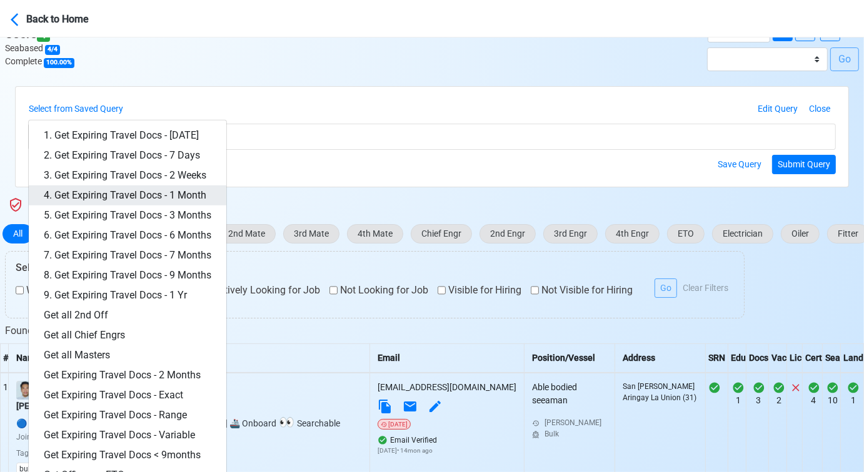
click at [186, 194] on link "4. Get Expiring Travel Docs - 1 Month" at bounding box center [127, 196] width 197 height 20
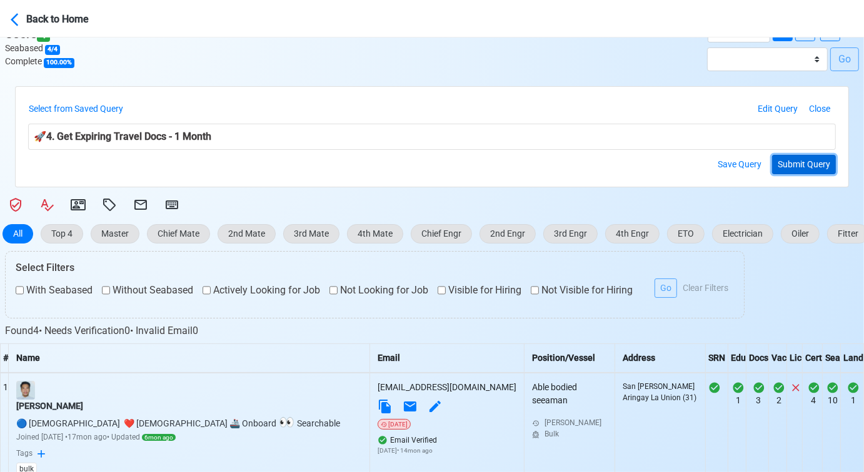
click at [789, 164] on button "Submit Query" at bounding box center [804, 164] width 64 height 19
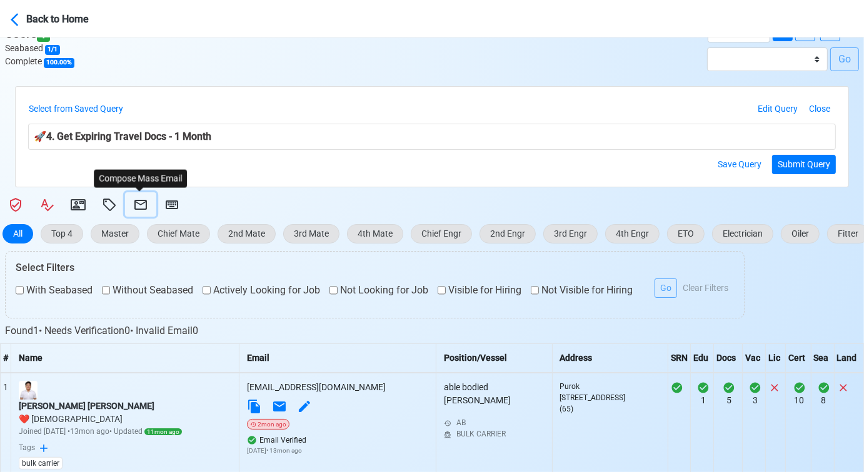
click at [135, 205] on icon at bounding box center [140, 204] width 15 height 15
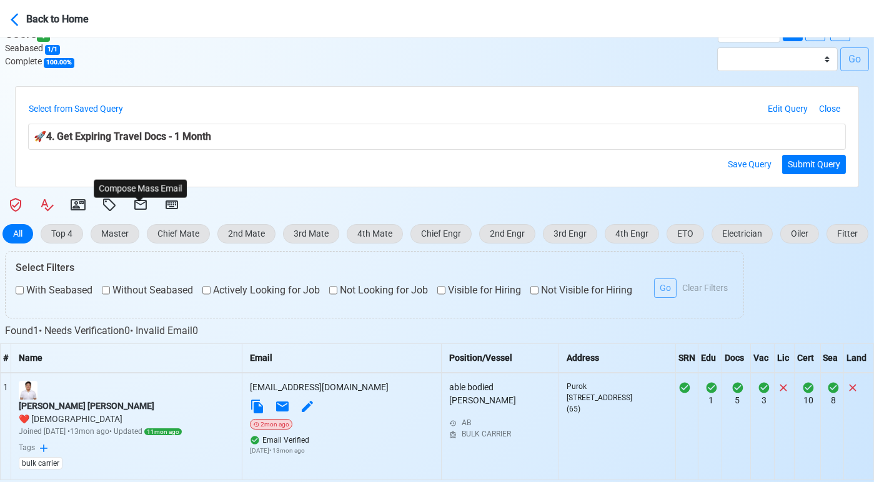
select select "d-3e71907ffd064a39999872a824aaf79a"
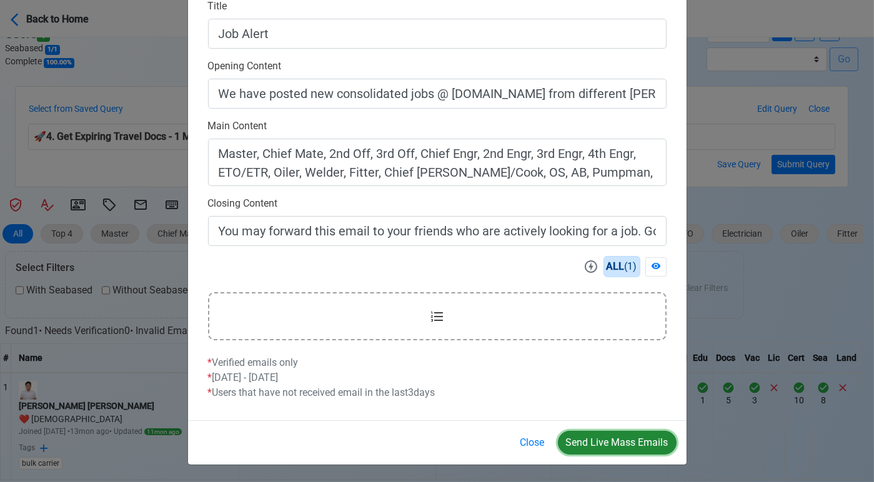
click at [620, 443] on button "Send Live Mass Emails" at bounding box center [617, 443] width 119 height 24
click at [534, 448] on button "Close" at bounding box center [532, 443] width 41 height 24
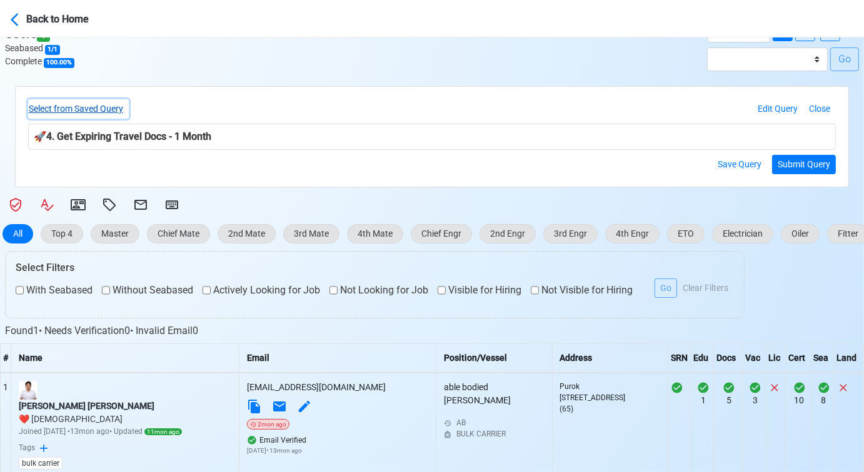
click at [115, 106] on button "Select from Saved Query" at bounding box center [78, 108] width 101 height 19
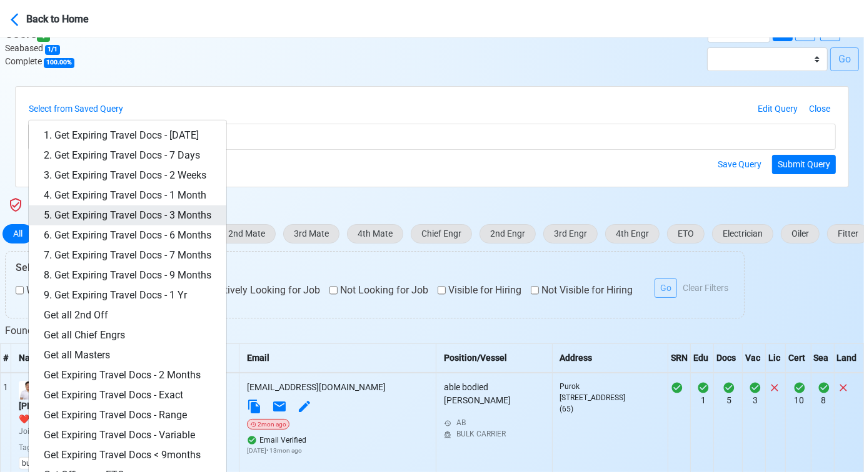
click at [172, 215] on link "5. Get Expiring Travel Docs - 3 Months" at bounding box center [127, 216] width 197 height 20
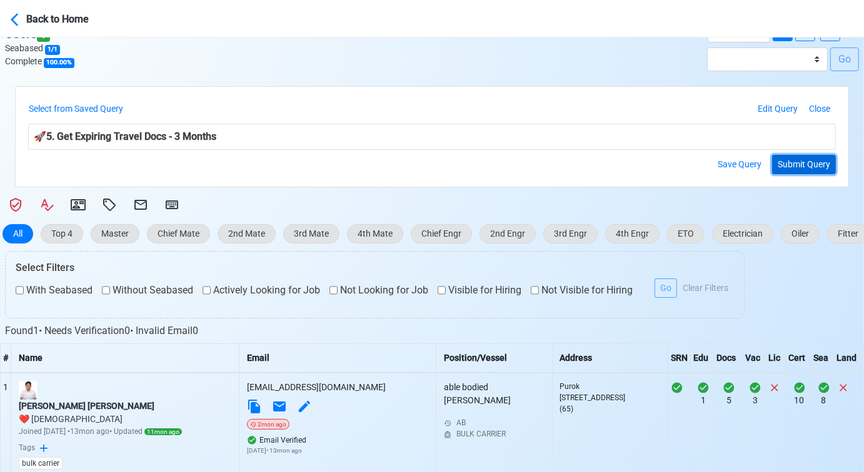
click at [800, 162] on button "Submit Query" at bounding box center [804, 164] width 64 height 19
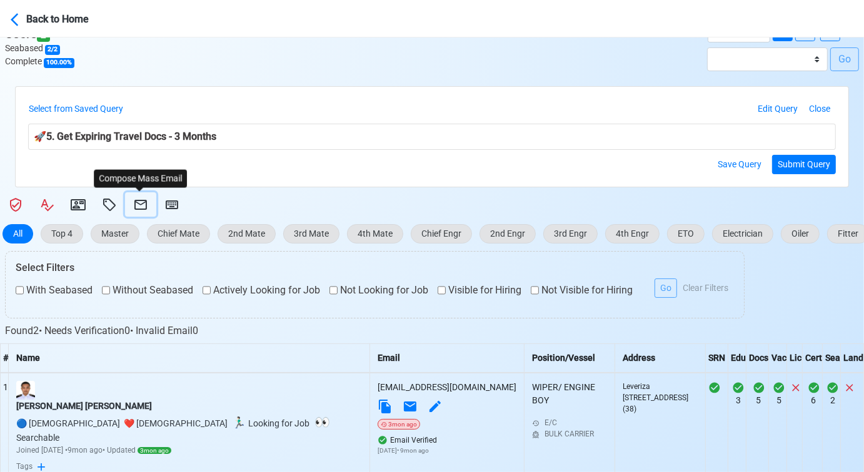
click at [140, 202] on icon at bounding box center [140, 204] width 15 height 15
select select "d-3e71907ffd064a39999872a824aaf79a"
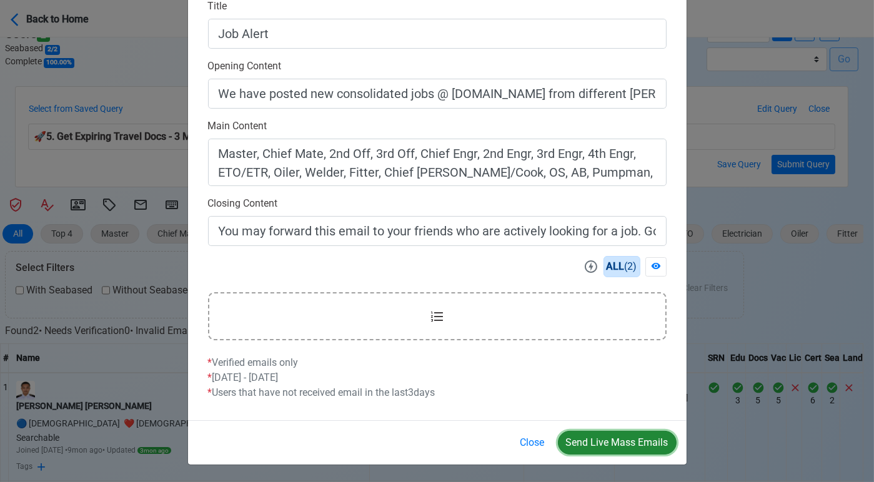
click at [601, 438] on button "Send Live Mass Emails" at bounding box center [617, 443] width 119 height 24
click at [535, 442] on button "Close" at bounding box center [532, 443] width 41 height 24
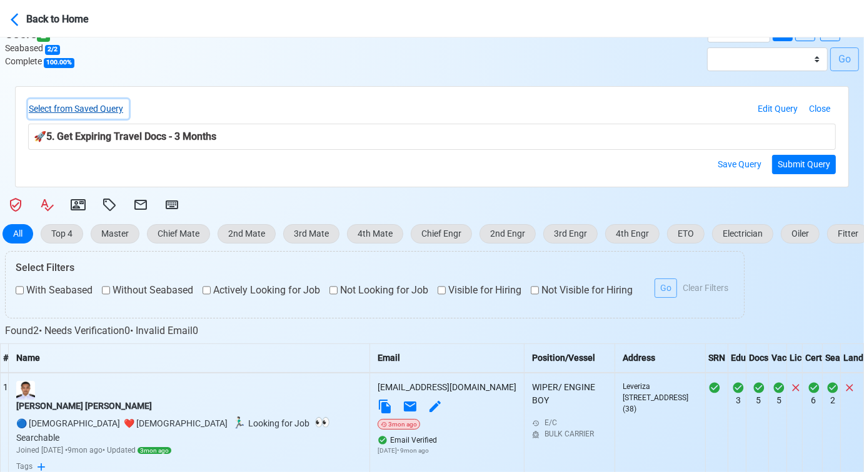
click at [121, 105] on button "Select from Saved Query" at bounding box center [78, 108] width 101 height 19
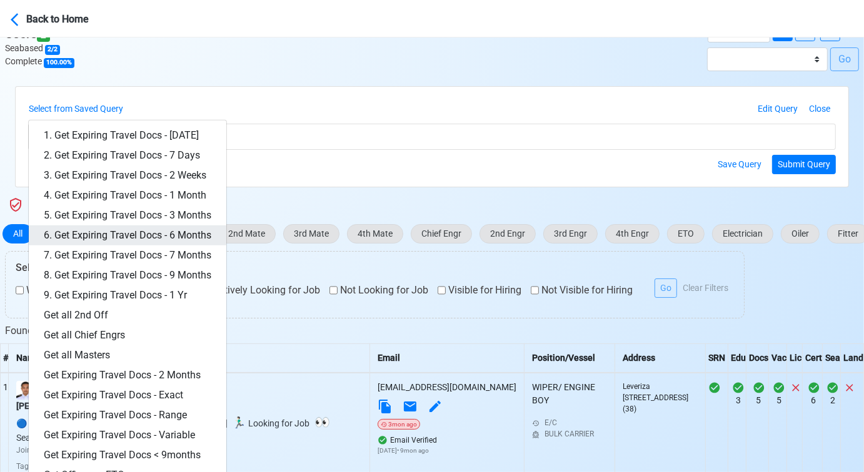
click at [188, 232] on link "6. Get Expiring Travel Docs - 6 Months" at bounding box center [127, 236] width 197 height 20
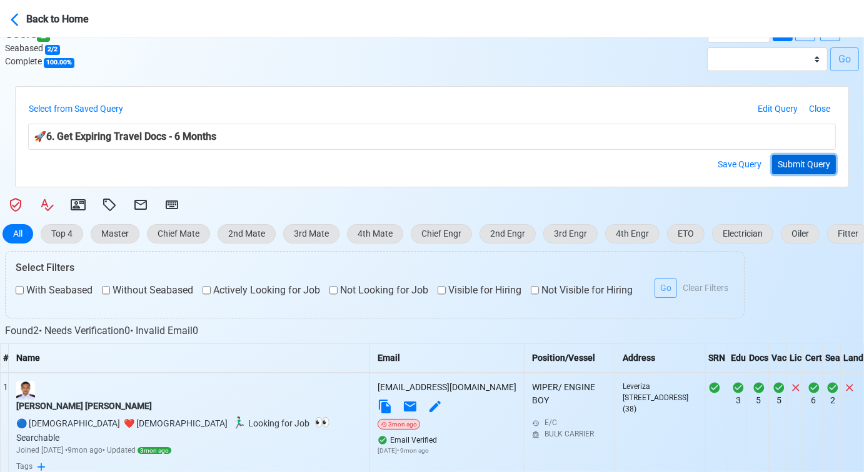
click at [801, 164] on button "Submit Query" at bounding box center [804, 164] width 64 height 19
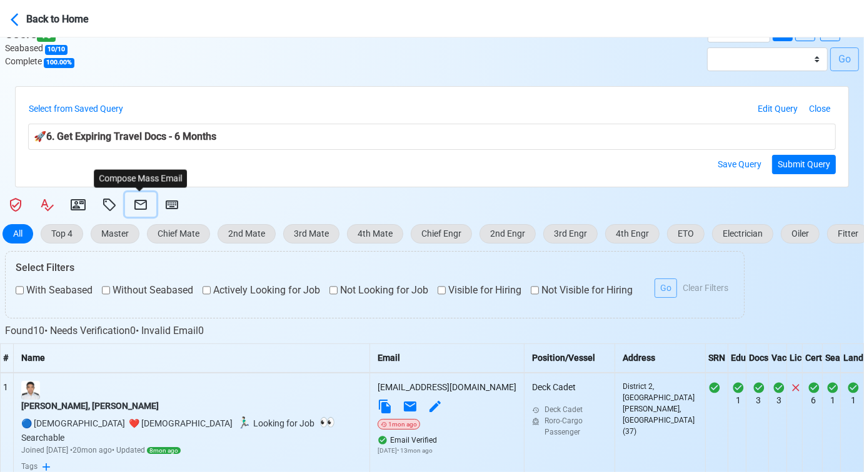
click at [139, 201] on icon at bounding box center [140, 204] width 15 height 15
select select "d-3e71907ffd064a39999872a824aaf79a"
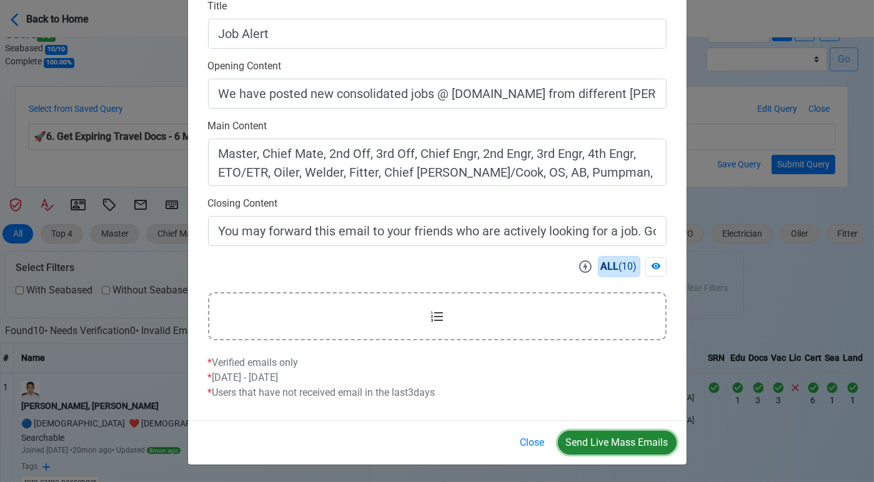
click at [615, 444] on button "Send Live Mass Emails" at bounding box center [617, 443] width 119 height 24
click at [530, 439] on button "Close" at bounding box center [532, 443] width 41 height 24
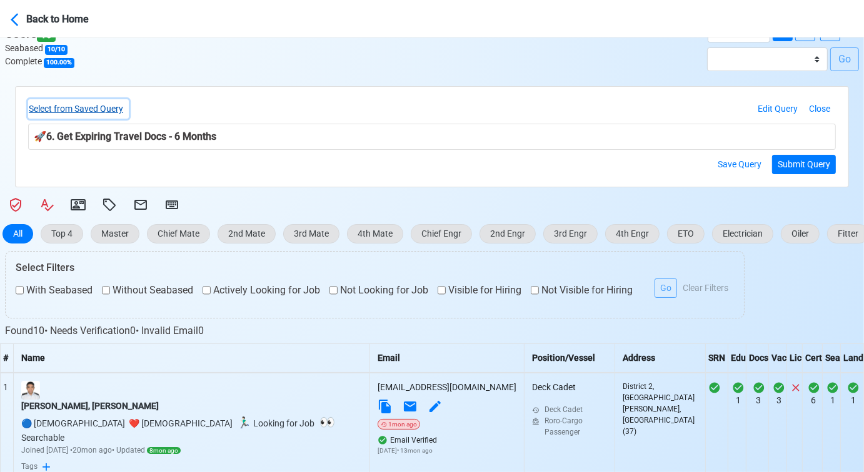
click at [107, 102] on button "Select from Saved Query" at bounding box center [78, 108] width 101 height 19
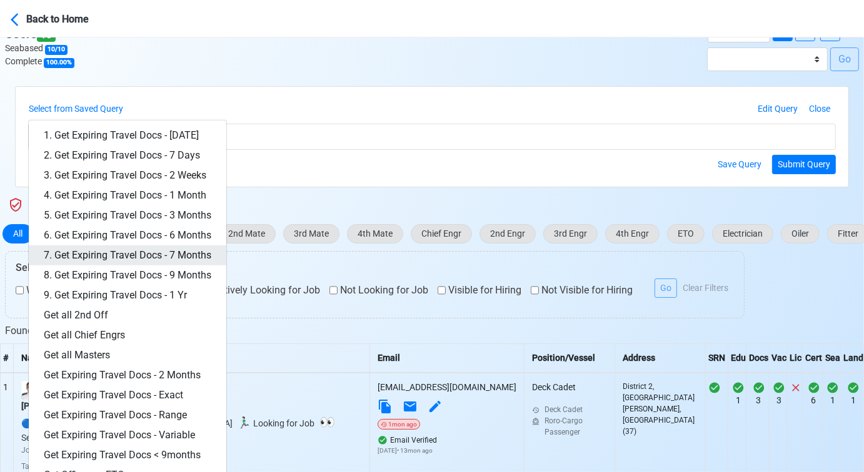
click at [172, 258] on link "7. Get Expiring Travel Docs - 7 Months" at bounding box center [127, 256] width 197 height 20
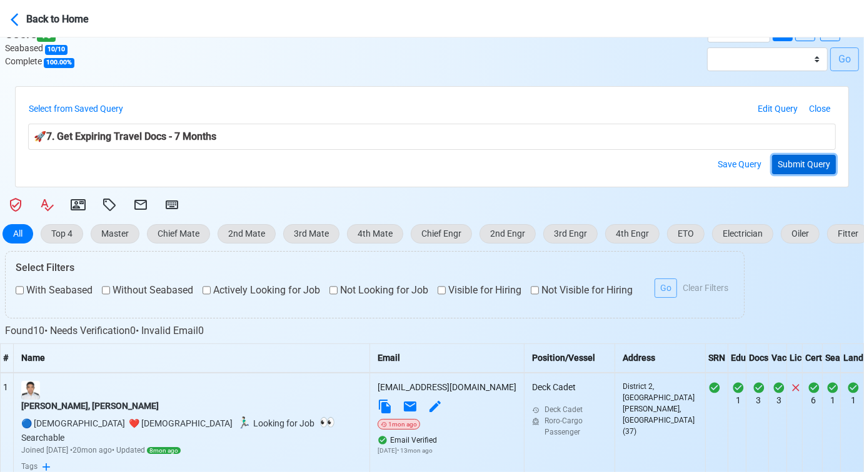
click at [805, 165] on button "Submit Query" at bounding box center [804, 164] width 64 height 19
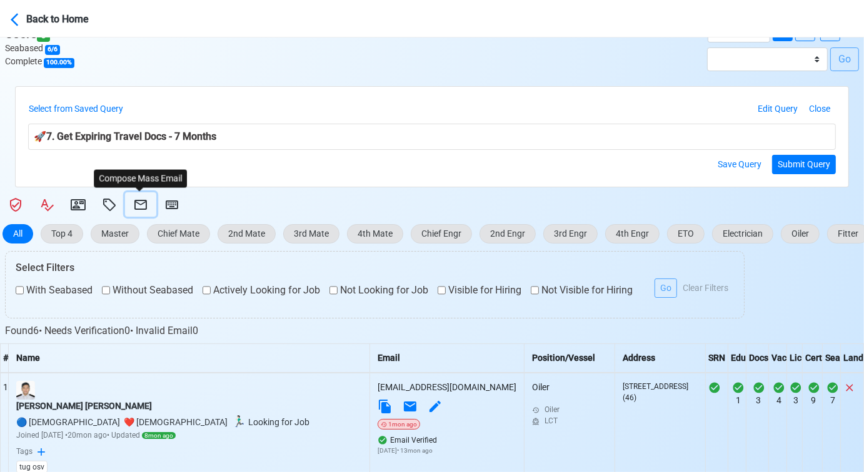
click at [137, 203] on icon at bounding box center [140, 205] width 12 height 10
select select "d-3e71907ffd064a39999872a824aaf79a"
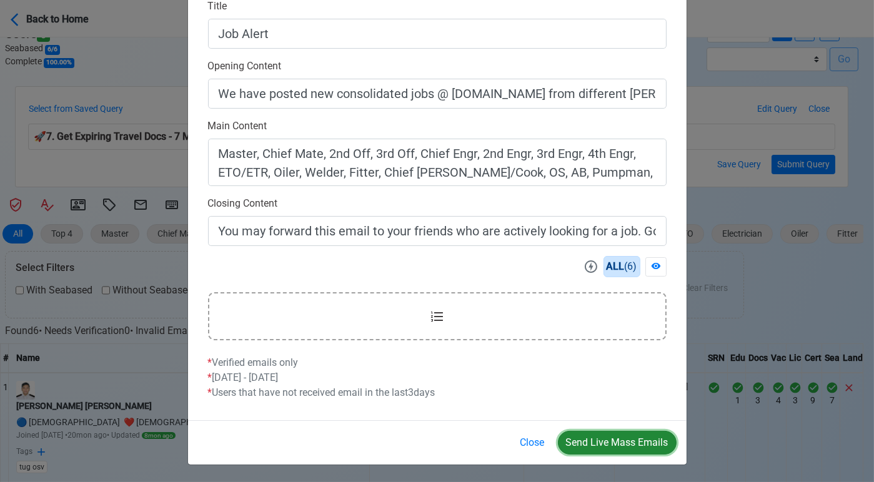
click at [617, 436] on button "Send Live Mass Emails" at bounding box center [617, 443] width 119 height 24
drag, startPoint x: 525, startPoint y: 439, endPoint x: 514, endPoint y: 430, distance: 15.1
click at [526, 439] on button "Close" at bounding box center [532, 443] width 41 height 24
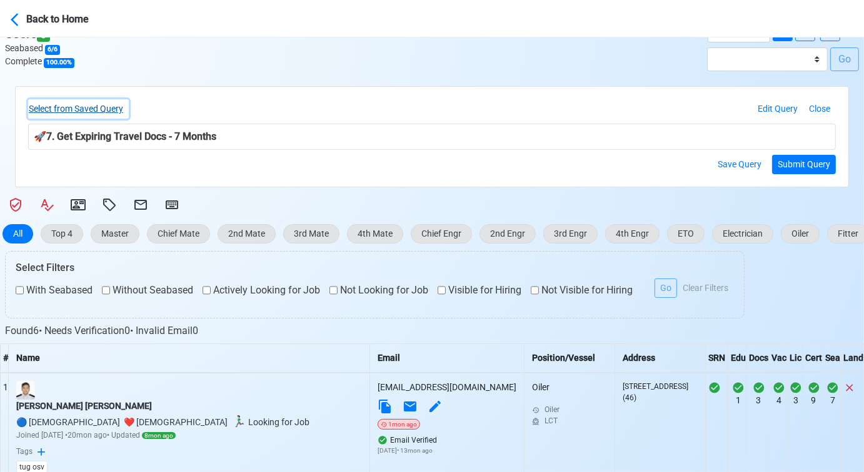
click at [116, 111] on button "Select from Saved Query" at bounding box center [78, 108] width 101 height 19
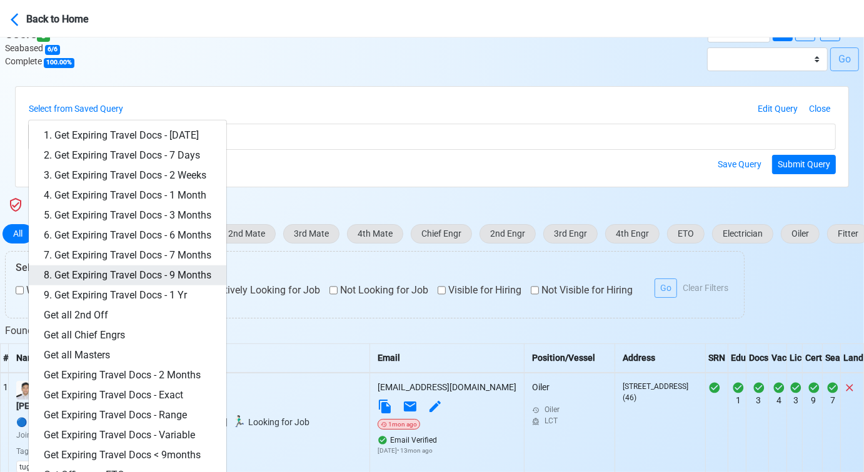
click at [184, 274] on link "8. Get Expiring Travel Docs - 9 Months" at bounding box center [127, 276] width 197 height 20
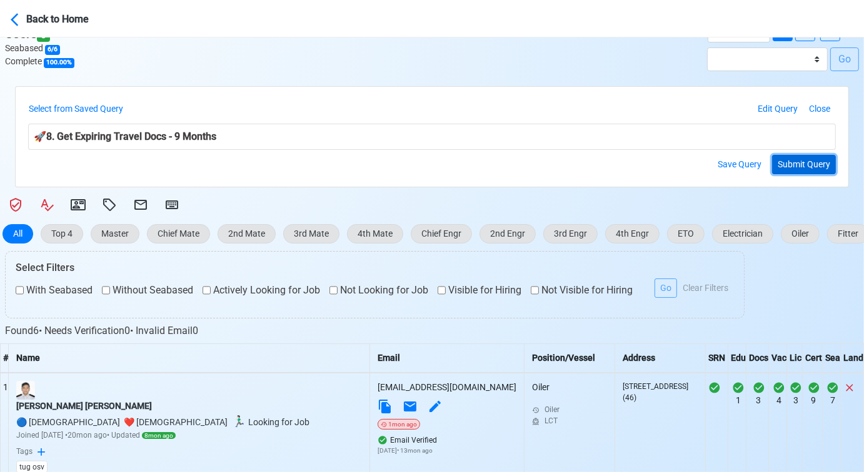
click at [821, 157] on button "Submit Query" at bounding box center [804, 164] width 64 height 19
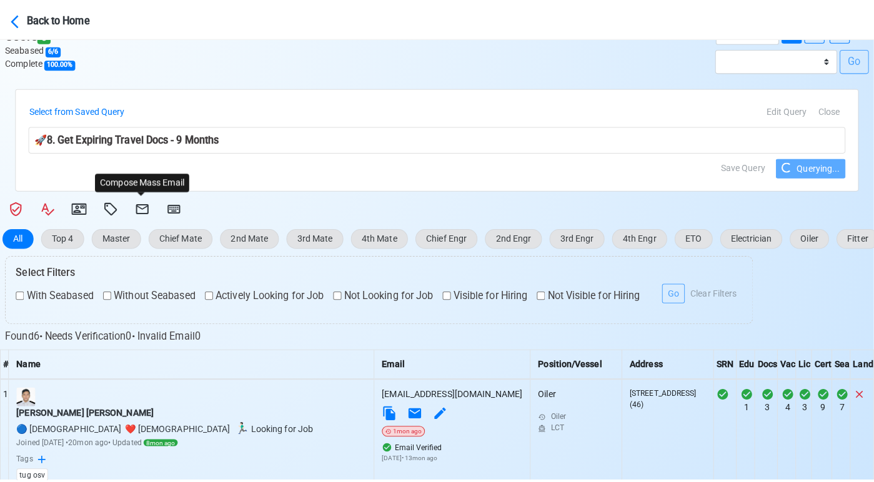
scroll to position [235, 0]
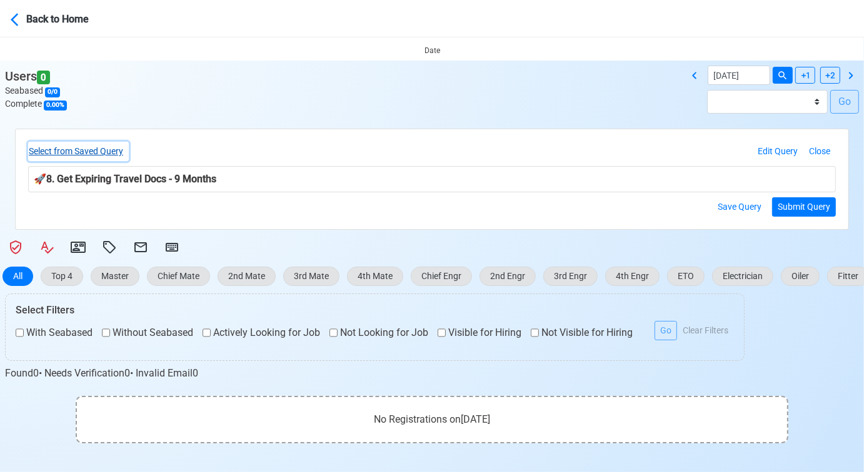
click at [111, 156] on button "Select from Saved Query" at bounding box center [78, 151] width 101 height 19
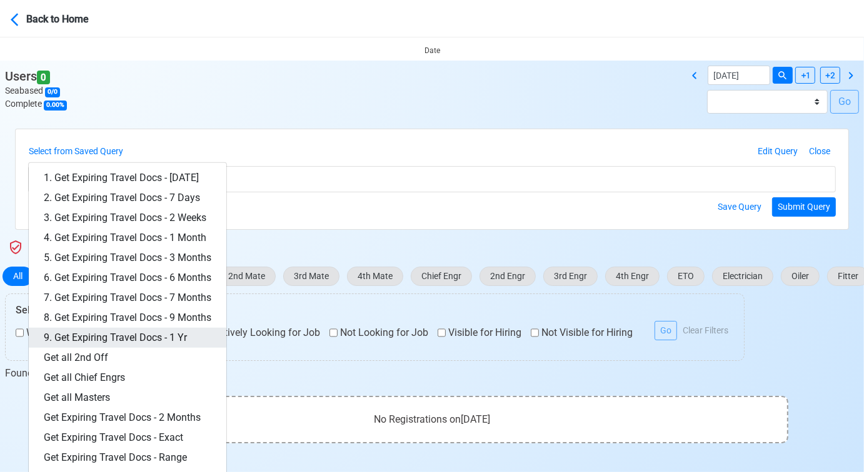
click at [163, 332] on link "9. Get Expiring Travel Docs - 1 Yr" at bounding box center [127, 338] width 197 height 20
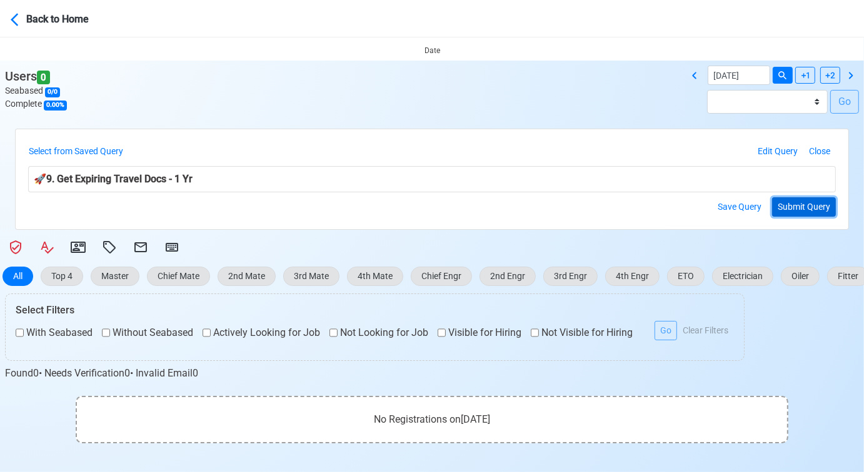
click at [819, 207] on button "Submit Query" at bounding box center [804, 206] width 64 height 19
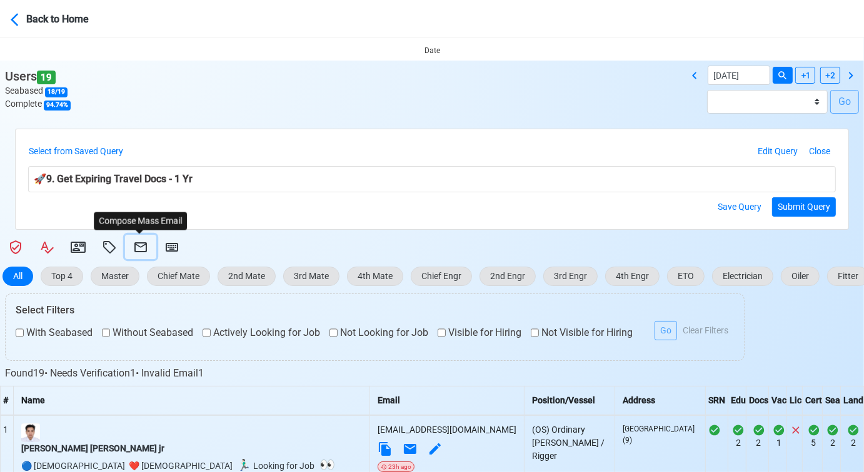
click at [135, 247] on icon at bounding box center [140, 247] width 15 height 15
select select "d-3e71907ffd064a39999872a824aaf79a"
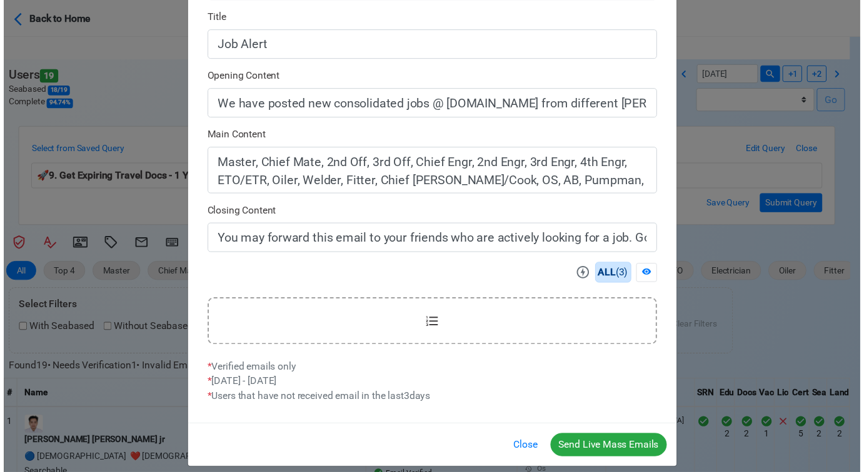
scroll to position [337, 0]
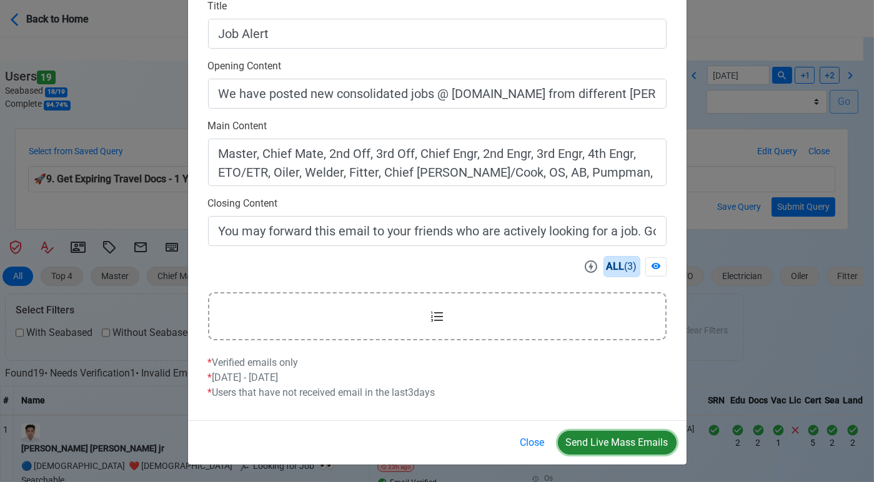
click at [615, 439] on button "Send Live Mass Emails" at bounding box center [617, 443] width 119 height 24
click at [526, 441] on button "Close" at bounding box center [532, 443] width 41 height 24
